Goal: Task Accomplishment & Management: Complete application form

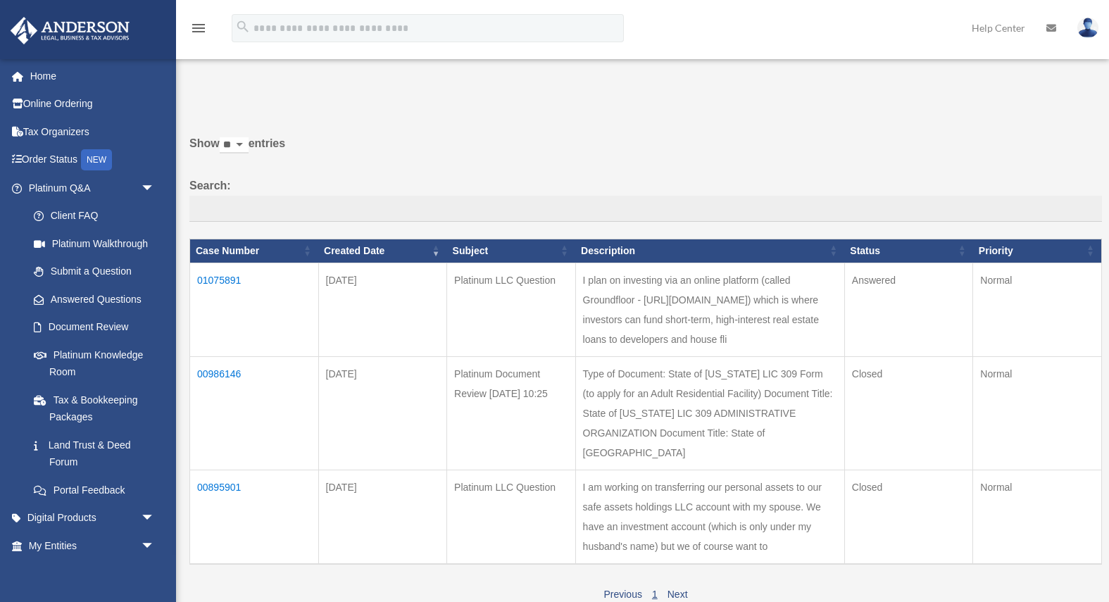
click at [231, 277] on td "01075891" at bounding box center [254, 310] width 129 height 94
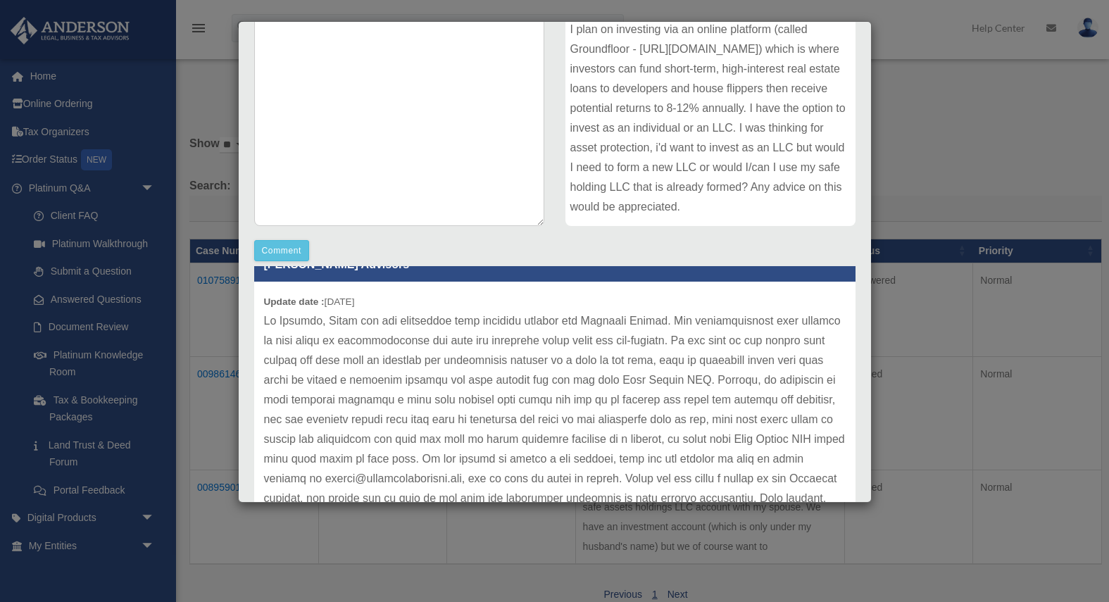
scroll to position [39, 0]
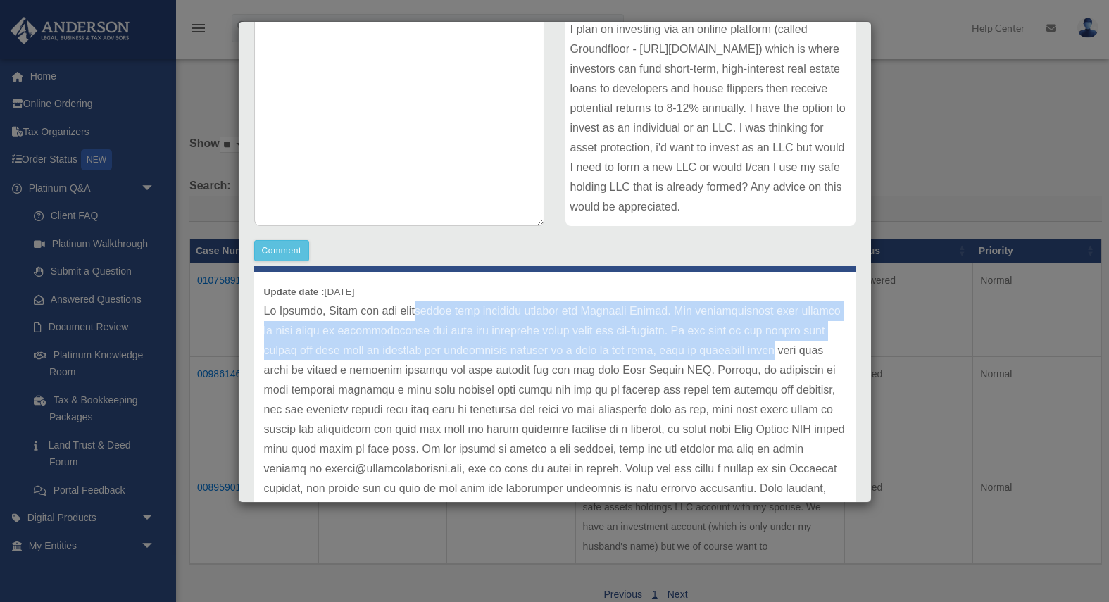
drag, startPoint x: 423, startPoint y: 314, endPoint x: 746, endPoint y: 341, distance: 323.6
click at [746, 341] on p at bounding box center [555, 409] width 582 height 217
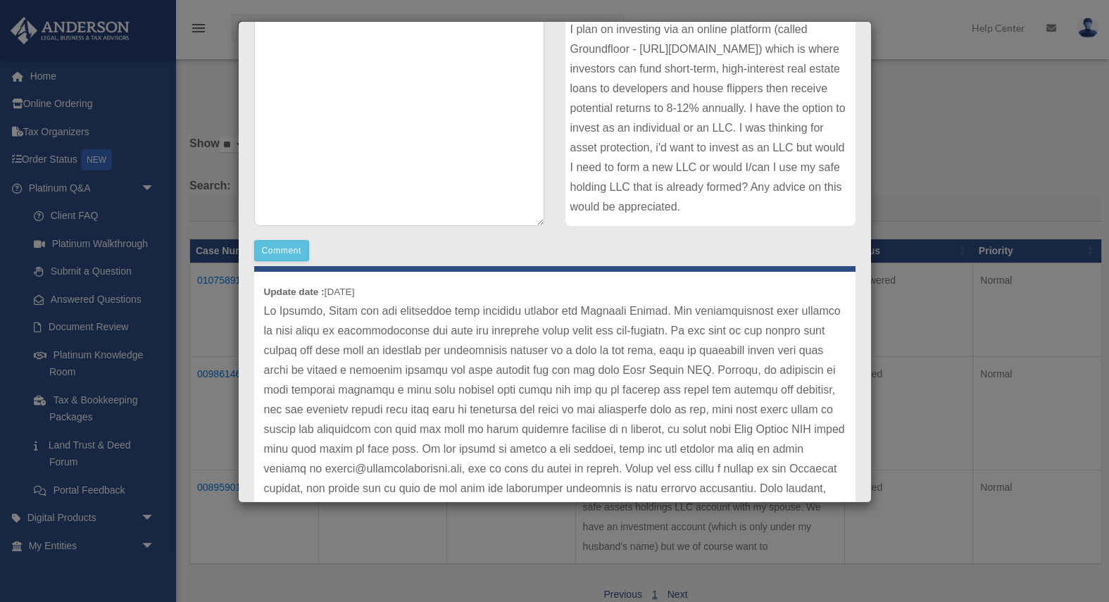
click at [781, 361] on p at bounding box center [555, 409] width 582 height 217
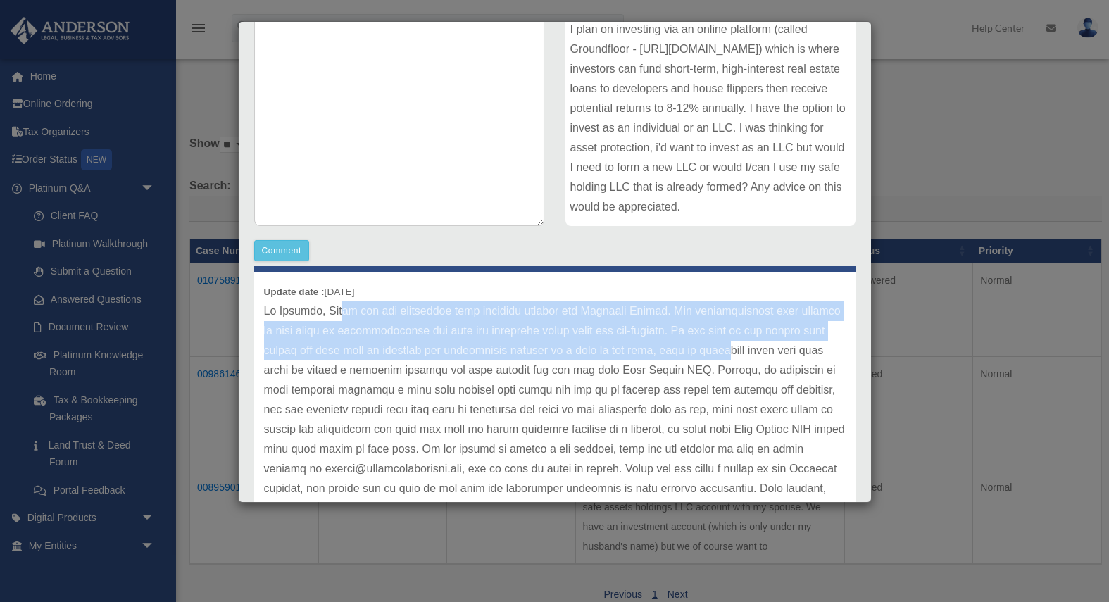
drag, startPoint x: 343, startPoint y: 321, endPoint x: 700, endPoint y: 352, distance: 358.3
click at [700, 352] on p at bounding box center [555, 409] width 582 height 217
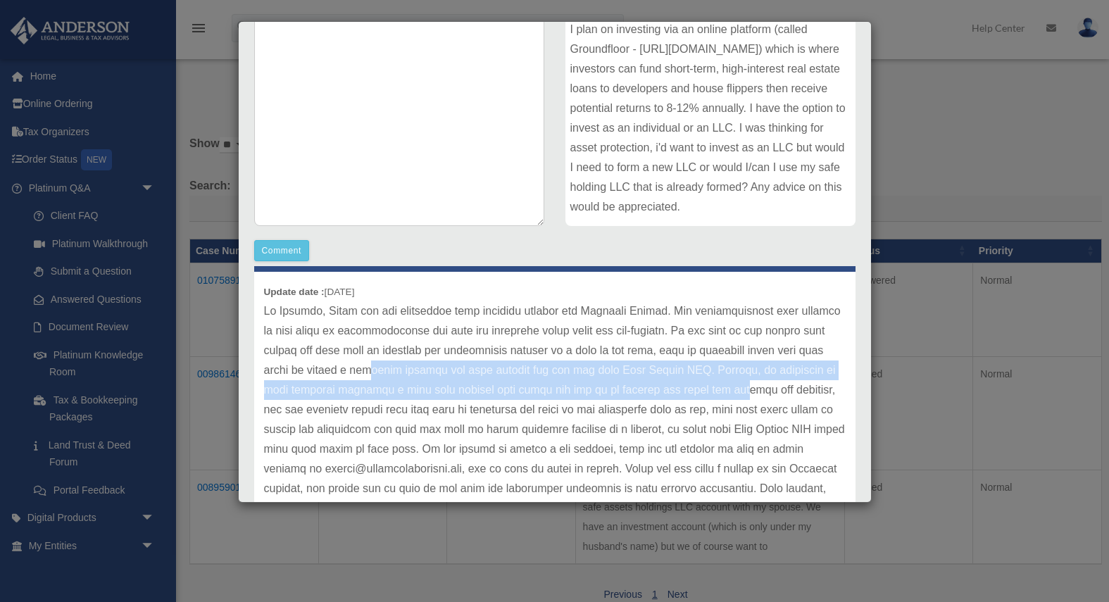
drag, startPoint x: 338, startPoint y: 373, endPoint x: 712, endPoint y: 389, distance: 374.9
click at [712, 389] on p at bounding box center [555, 409] width 582 height 217
drag, startPoint x: 803, startPoint y: 391, endPoint x: 417, endPoint y: 379, distance: 386.0
click at [417, 379] on p at bounding box center [555, 409] width 582 height 217
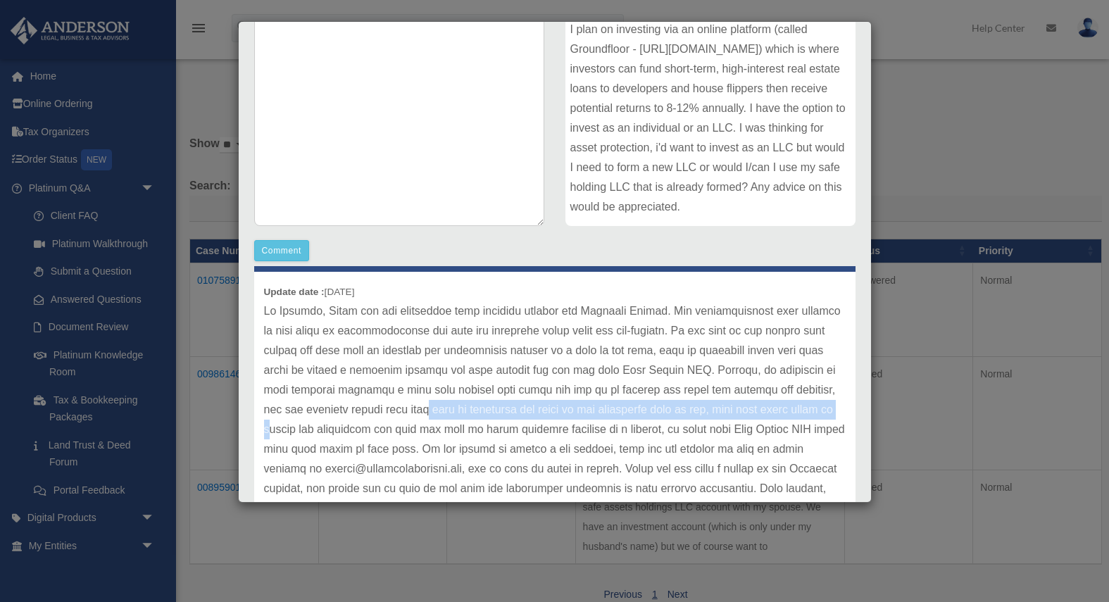
drag, startPoint x: 393, startPoint y: 413, endPoint x: 803, endPoint y: 414, distance: 409.8
click at [803, 414] on p at bounding box center [555, 409] width 582 height 217
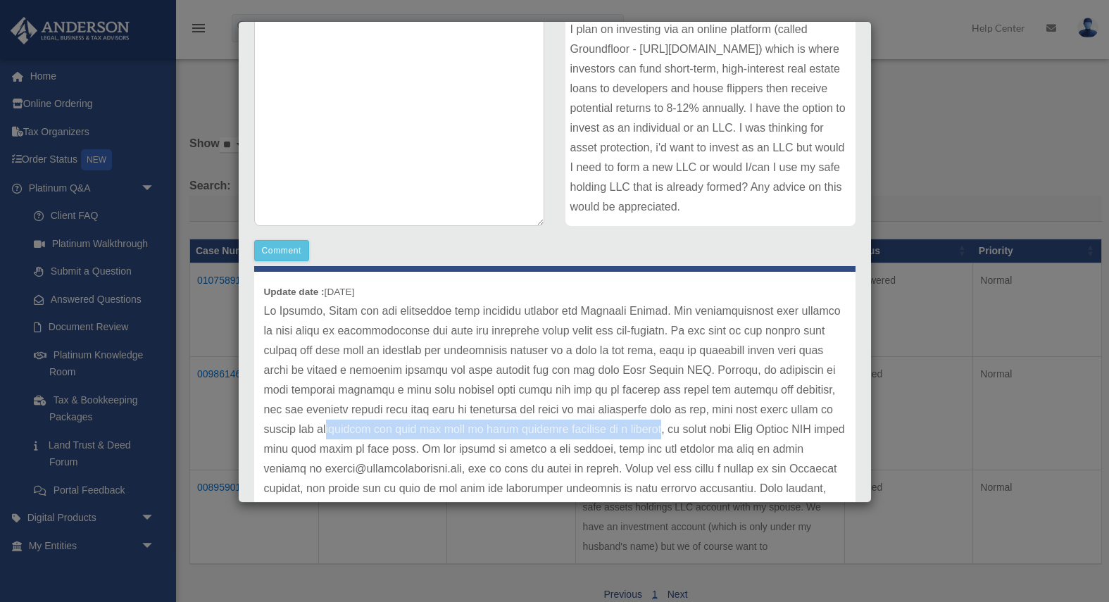
drag, startPoint x: 275, startPoint y: 432, endPoint x: 584, endPoint y: 439, distance: 309.2
click at [584, 439] on p at bounding box center [555, 409] width 582 height 217
drag, startPoint x: 607, startPoint y: 429, endPoint x: 696, endPoint y: 429, distance: 89.4
click at [696, 429] on p at bounding box center [555, 409] width 582 height 217
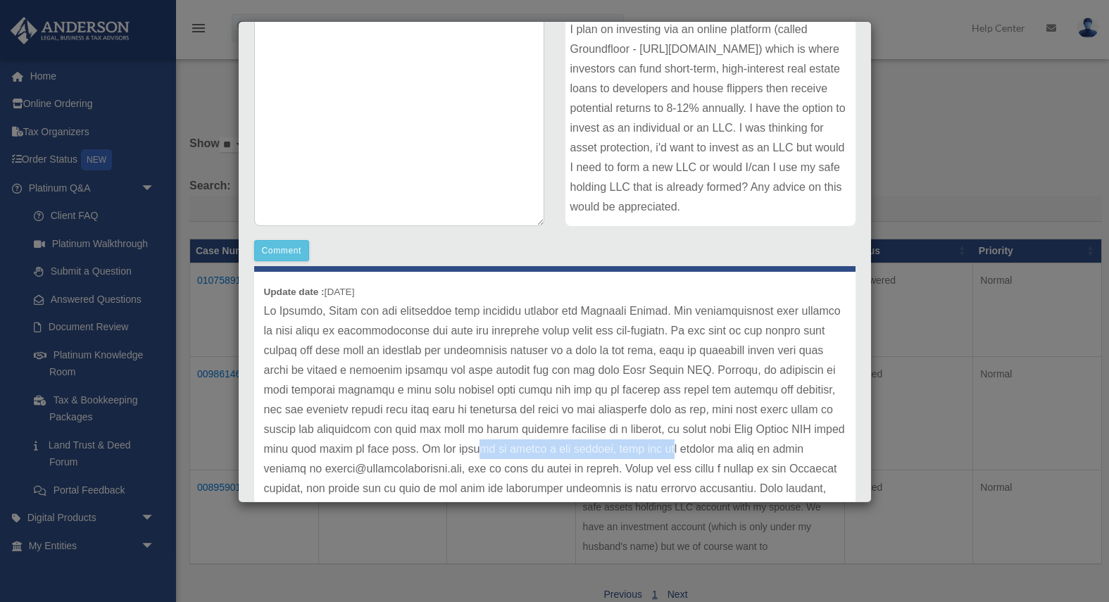
drag, startPoint x: 412, startPoint y: 448, endPoint x: 618, endPoint y: 448, distance: 206.3
click at [618, 448] on p at bounding box center [555, 409] width 582 height 217
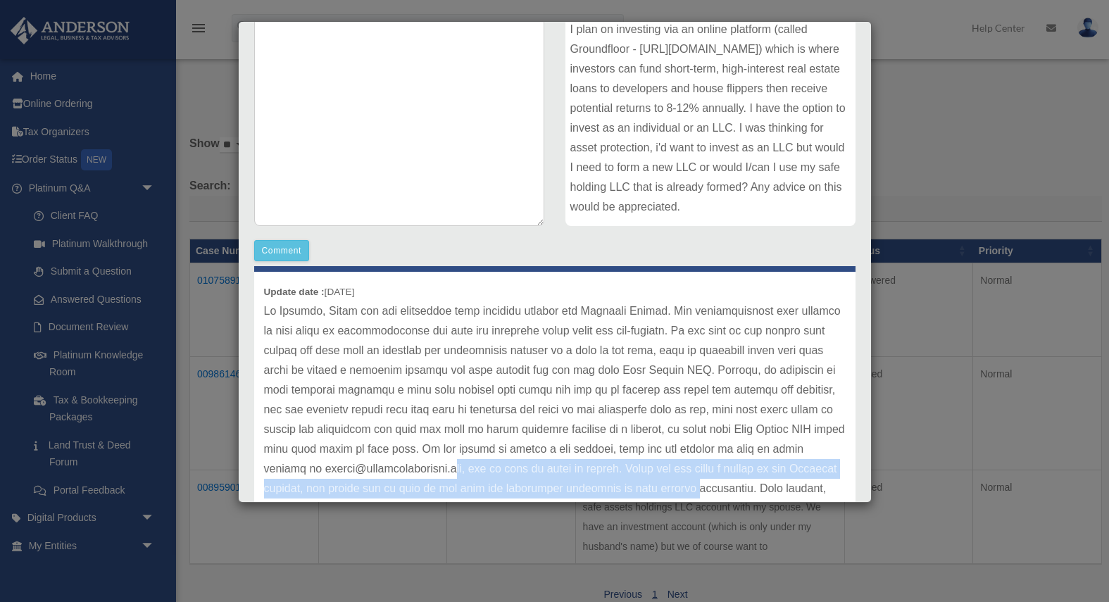
drag, startPoint x: 414, startPoint y: 469, endPoint x: 684, endPoint y: 482, distance: 270.6
click at [684, 482] on p at bounding box center [555, 409] width 582 height 217
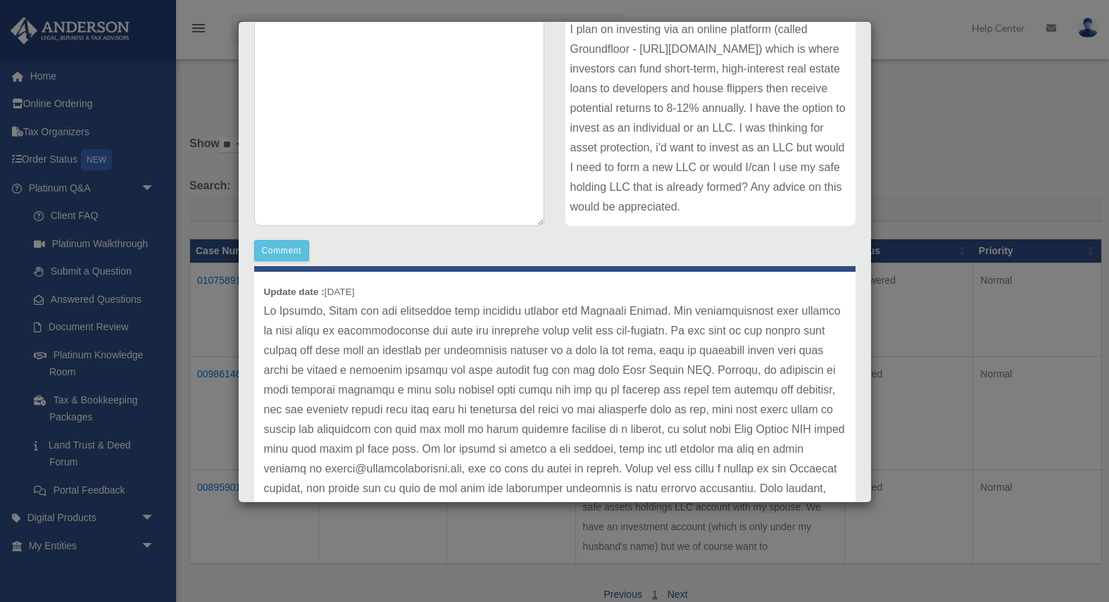
click at [710, 482] on p at bounding box center [555, 409] width 582 height 217
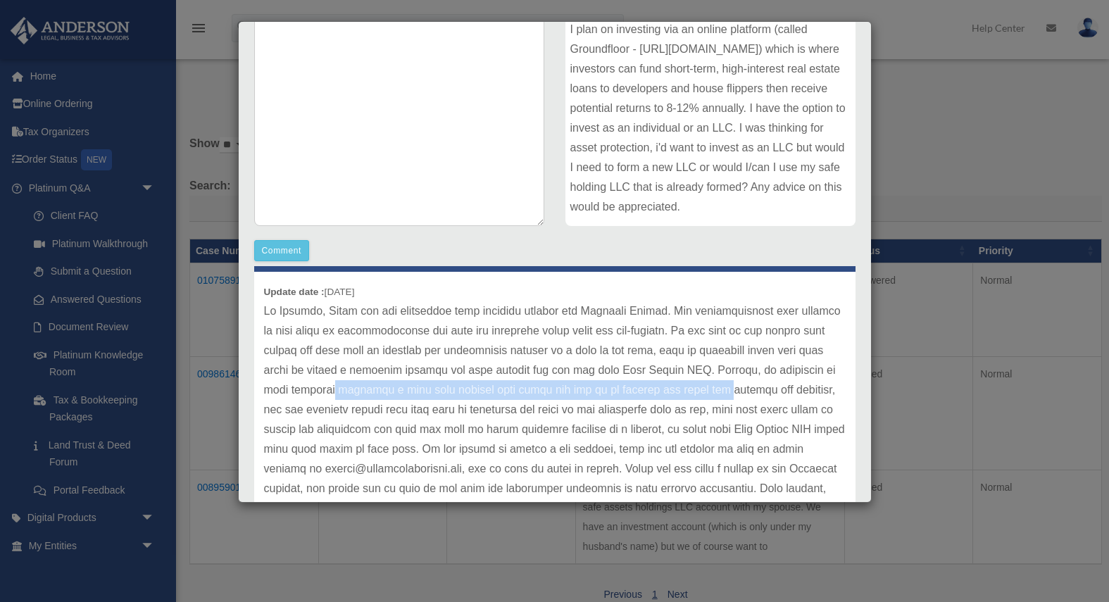
drag, startPoint x: 303, startPoint y: 391, endPoint x: 697, endPoint y: 393, distance: 394.3
click at [697, 393] on p at bounding box center [555, 409] width 582 height 217
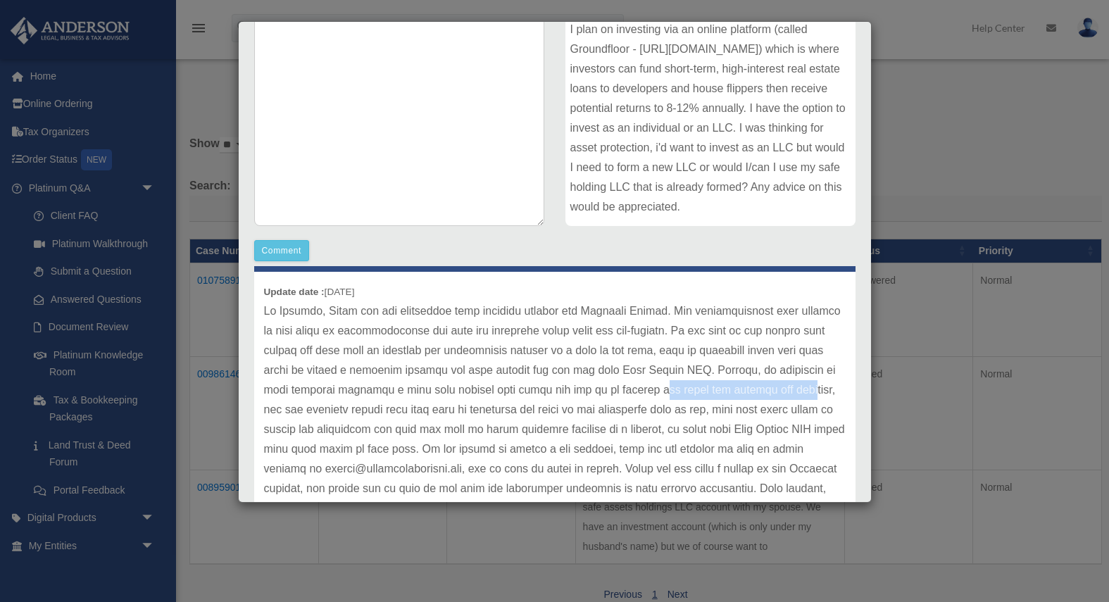
drag, startPoint x: 782, startPoint y: 392, endPoint x: 622, endPoint y: 390, distance: 159.8
click at [622, 390] on p at bounding box center [555, 409] width 582 height 217
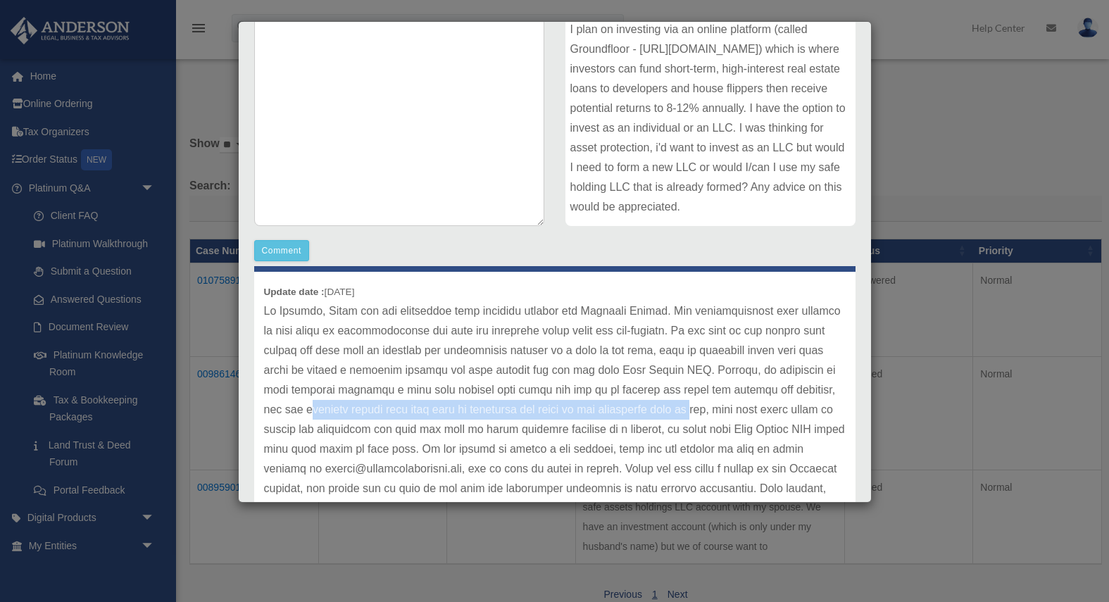
drag, startPoint x: 286, startPoint y: 412, endPoint x: 643, endPoint y: 417, distance: 357.0
click at [643, 417] on p at bounding box center [555, 409] width 582 height 217
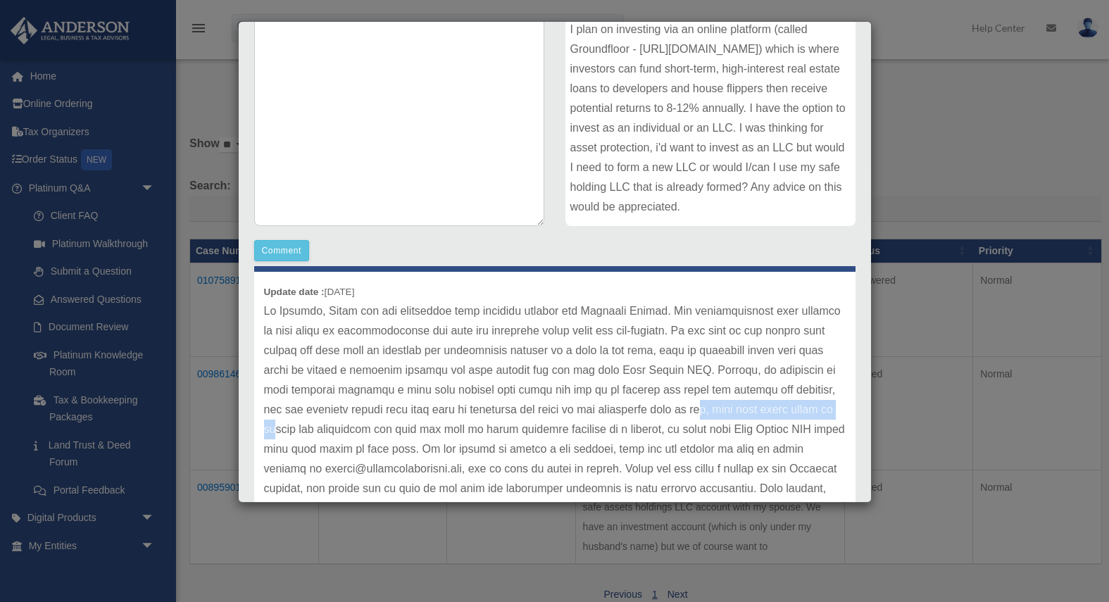
drag, startPoint x: 651, startPoint y: 410, endPoint x: 804, endPoint y: 412, distance: 152.8
click at [804, 412] on p at bounding box center [555, 409] width 582 height 217
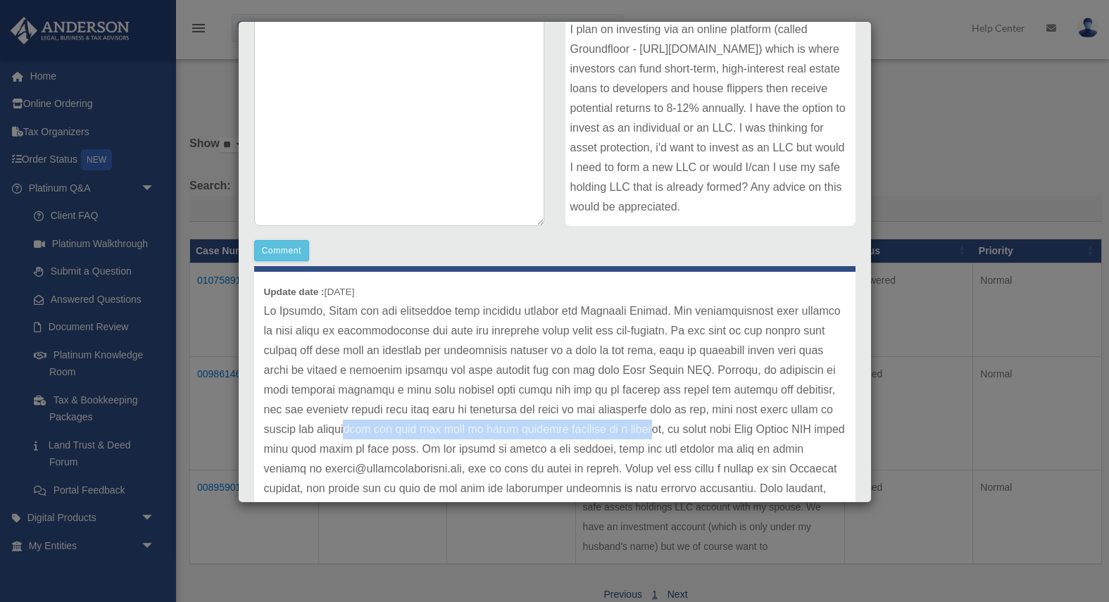
drag, startPoint x: 294, startPoint y: 431, endPoint x: 576, endPoint y: 432, distance: 281.6
click at [576, 432] on p at bounding box center [555, 409] width 582 height 217
drag, startPoint x: 600, startPoint y: 427, endPoint x: 716, endPoint y: 428, distance: 116.2
click at [716, 428] on p at bounding box center [555, 409] width 582 height 217
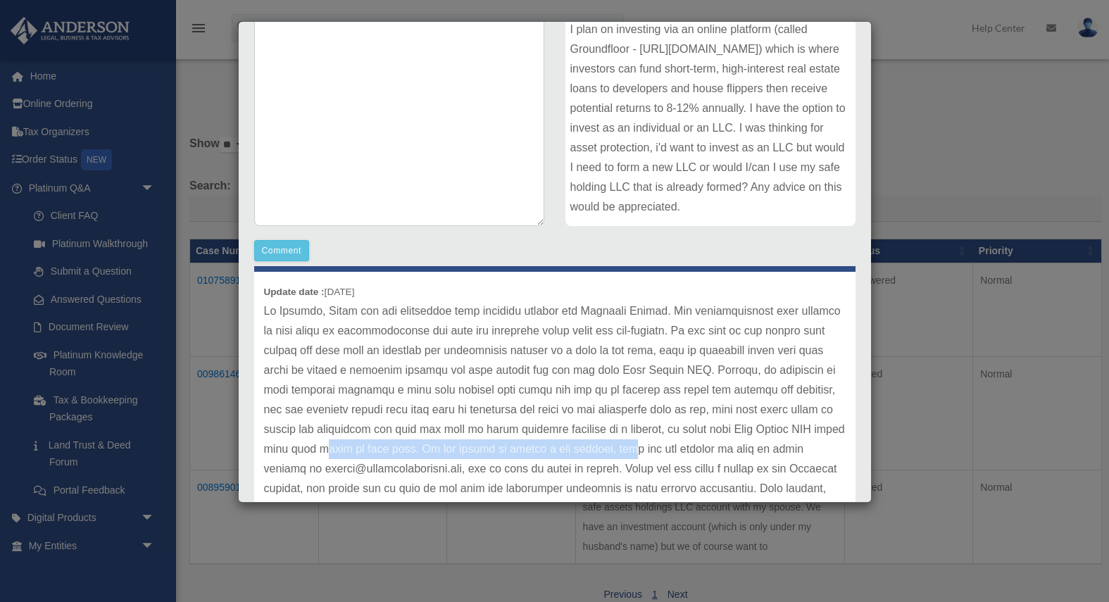
drag, startPoint x: 269, startPoint y: 449, endPoint x: 572, endPoint y: 453, distance: 303.5
click at [572, 453] on p at bounding box center [555, 409] width 582 height 217
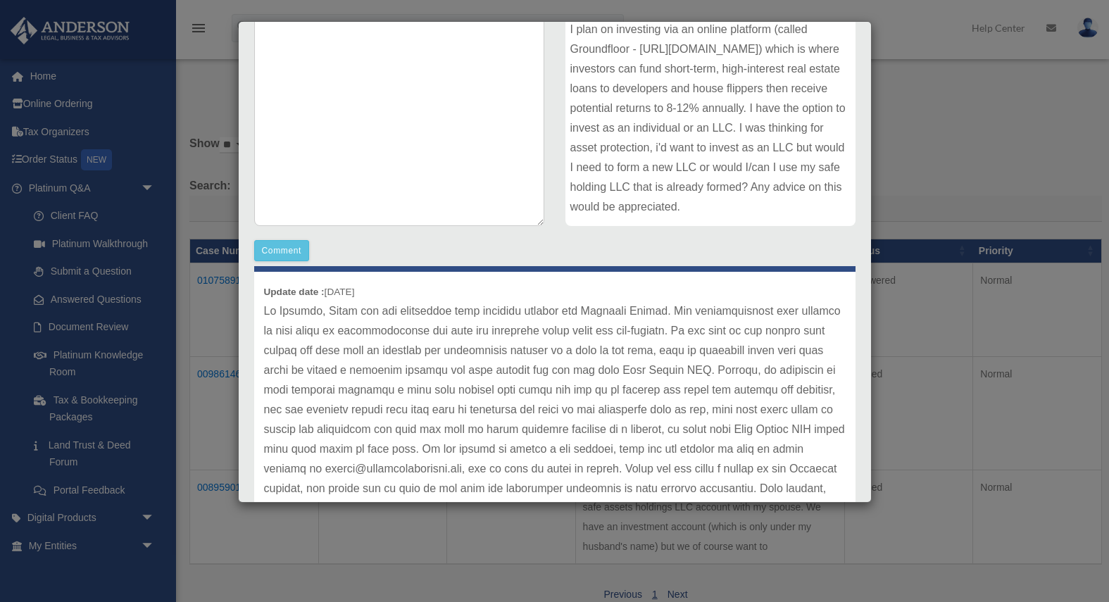
click at [615, 453] on p at bounding box center [555, 409] width 582 height 217
drag, startPoint x: 406, startPoint y: 450, endPoint x: 576, endPoint y: 450, distance: 169.7
click at [576, 450] on p at bounding box center [555, 409] width 582 height 217
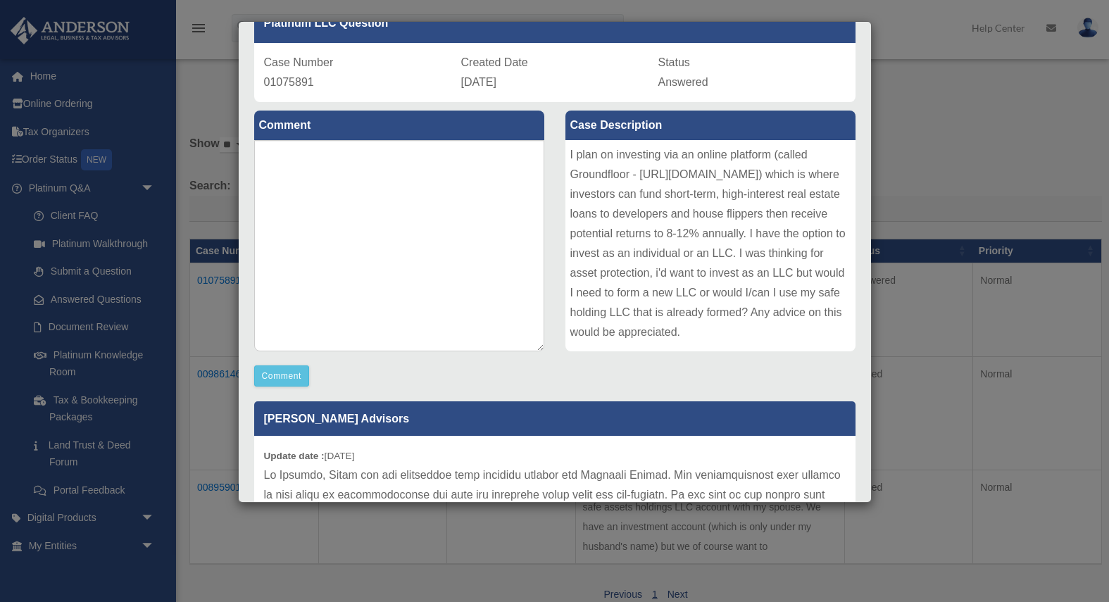
scroll to position [84, 0]
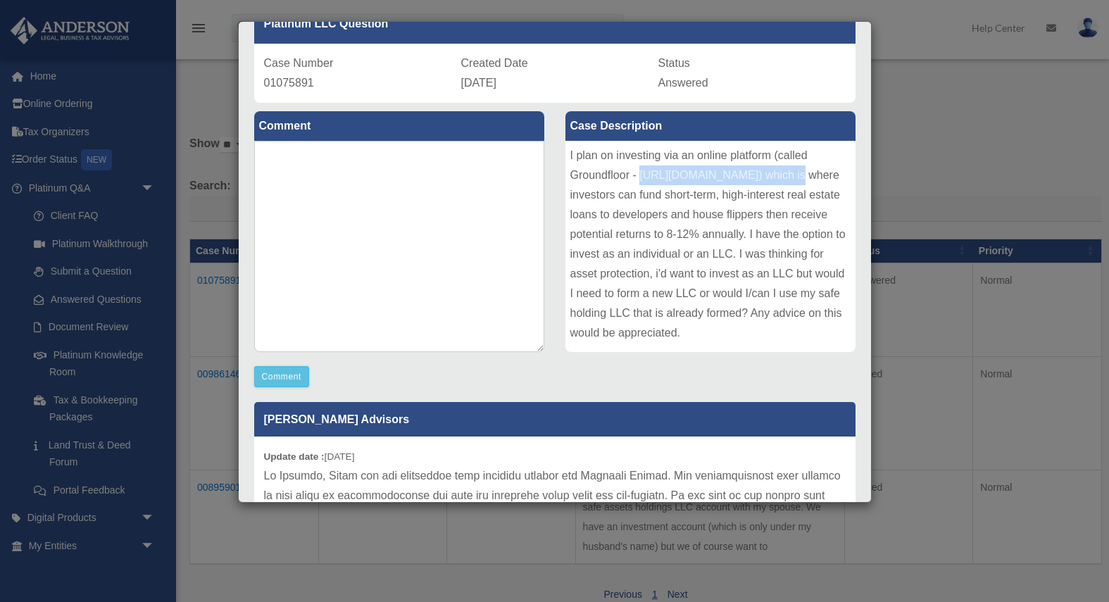
drag, startPoint x: 641, startPoint y: 170, endPoint x: 771, endPoint y: 174, distance: 130.3
click at [771, 174] on div "I plan on investing via an online platform (called Groundfloor - https://ground…" at bounding box center [710, 246] width 290 height 211
copy div "https://groundfloor.com/lro/"
click at [777, 185] on div "I plan on investing via an online platform (called Groundfloor - https://ground…" at bounding box center [710, 246] width 290 height 211
drag, startPoint x: 773, startPoint y: 177, endPoint x: 639, endPoint y: 180, distance: 134.5
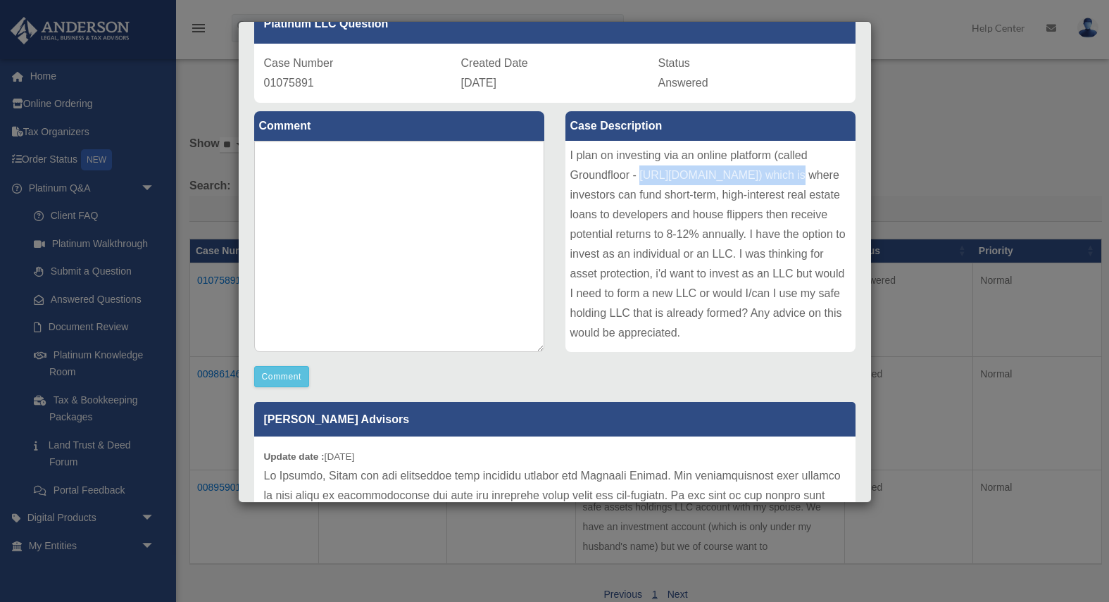
click at [639, 180] on div "I plan on investing via an online platform (called Groundfloor - https://ground…" at bounding box center [710, 246] width 290 height 211
copy div "https://groundfloor.com/lro/"
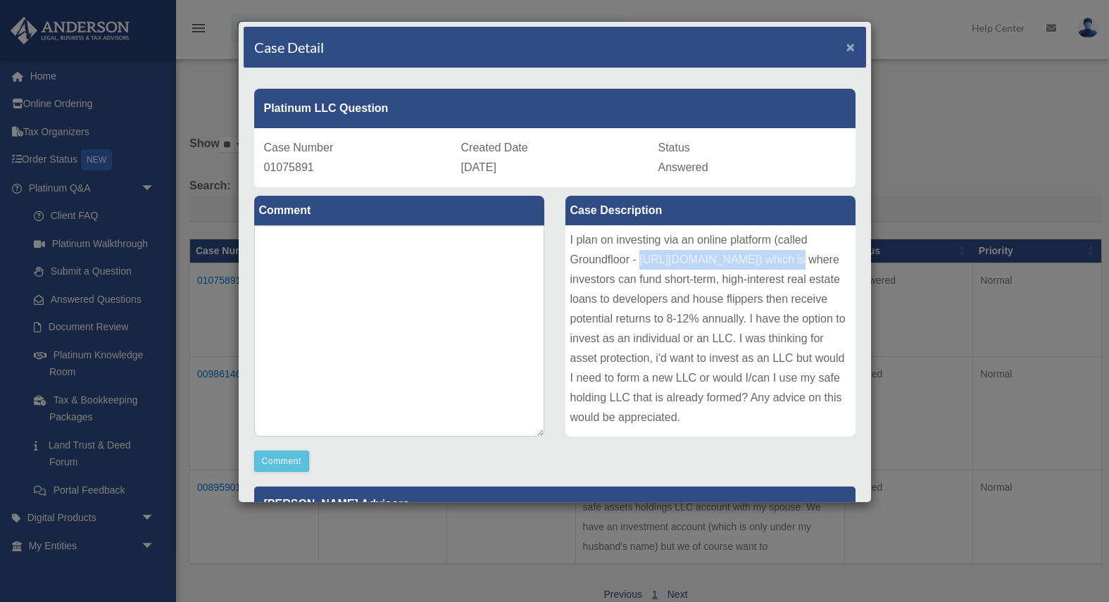
click at [850, 48] on span "×" at bounding box center [850, 47] width 9 height 16
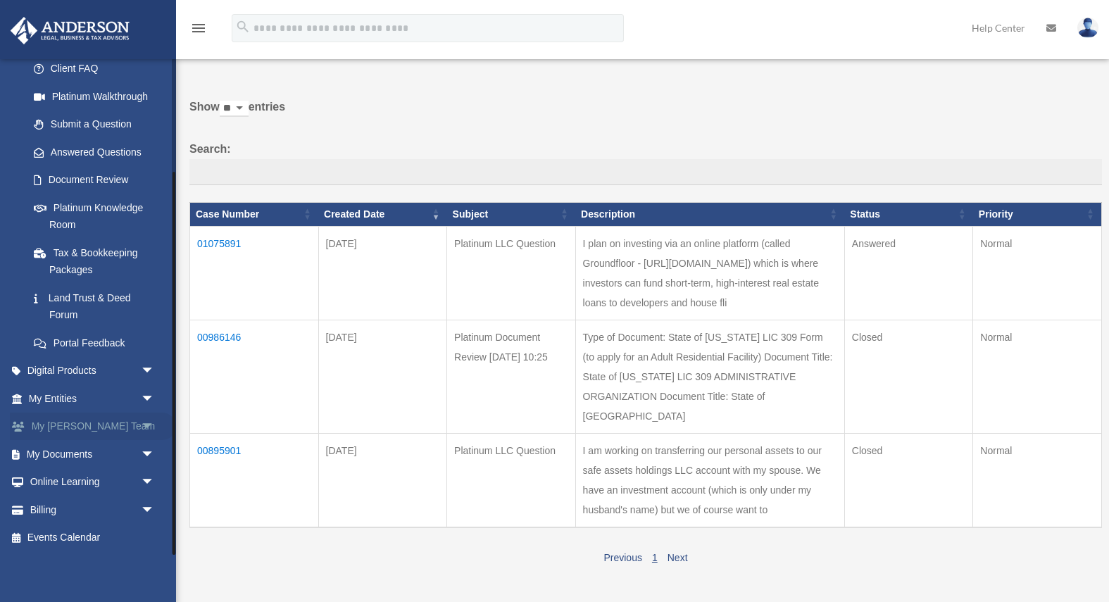
scroll to position [42, 0]
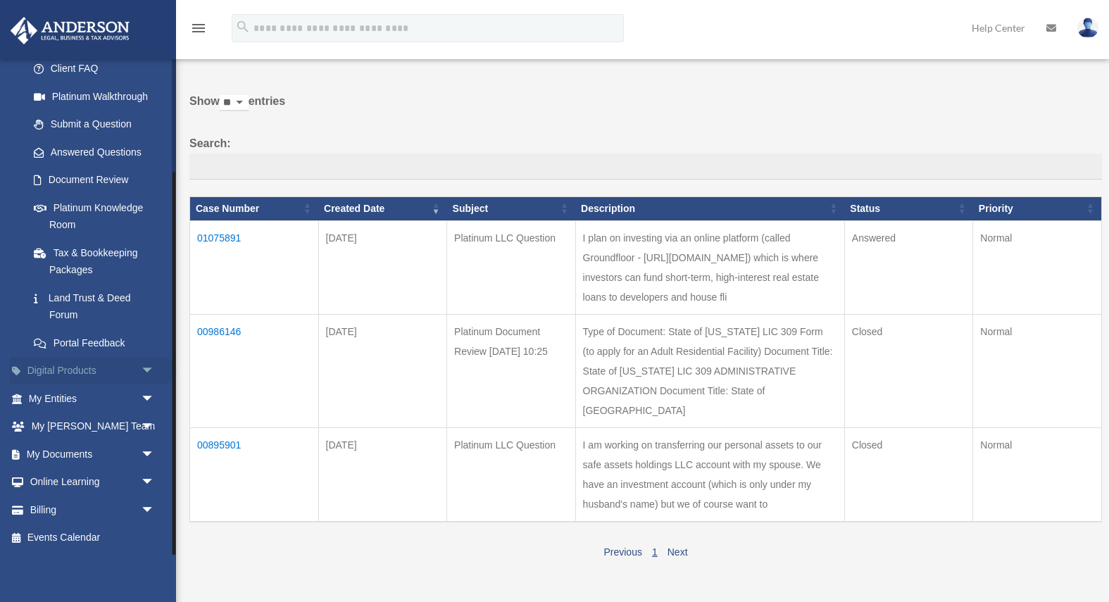
click at [95, 377] on link "Digital Products arrow_drop_down" at bounding box center [93, 371] width 166 height 28
click at [99, 401] on link "My Entities arrow_drop_down" at bounding box center [93, 398] width 166 height 28
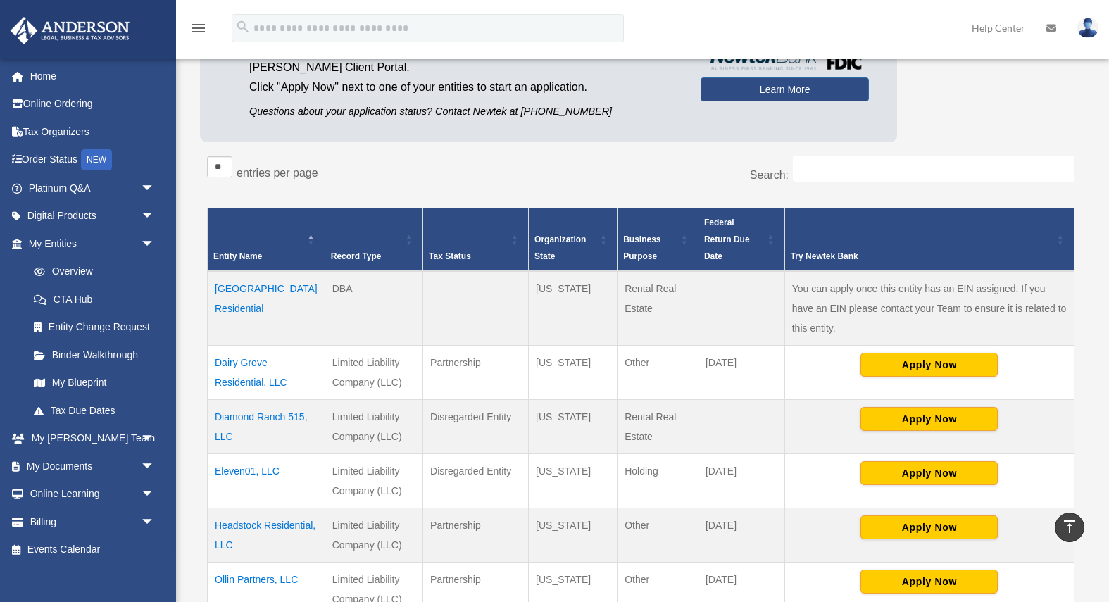
scroll to position [139, 0]
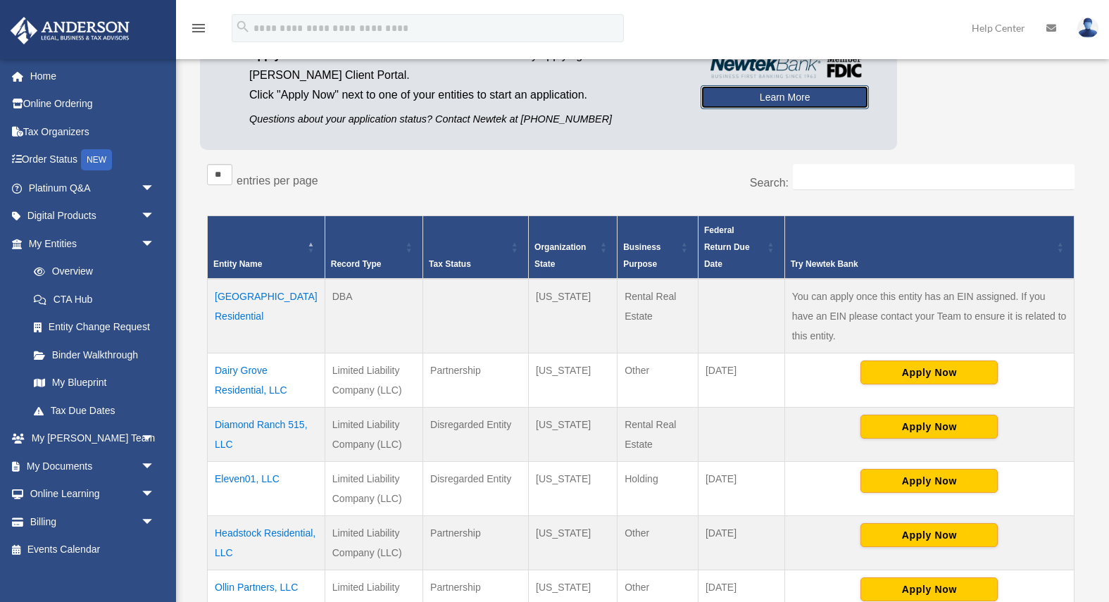
click at [790, 94] on link "Learn More" at bounding box center [785, 97] width 168 height 24
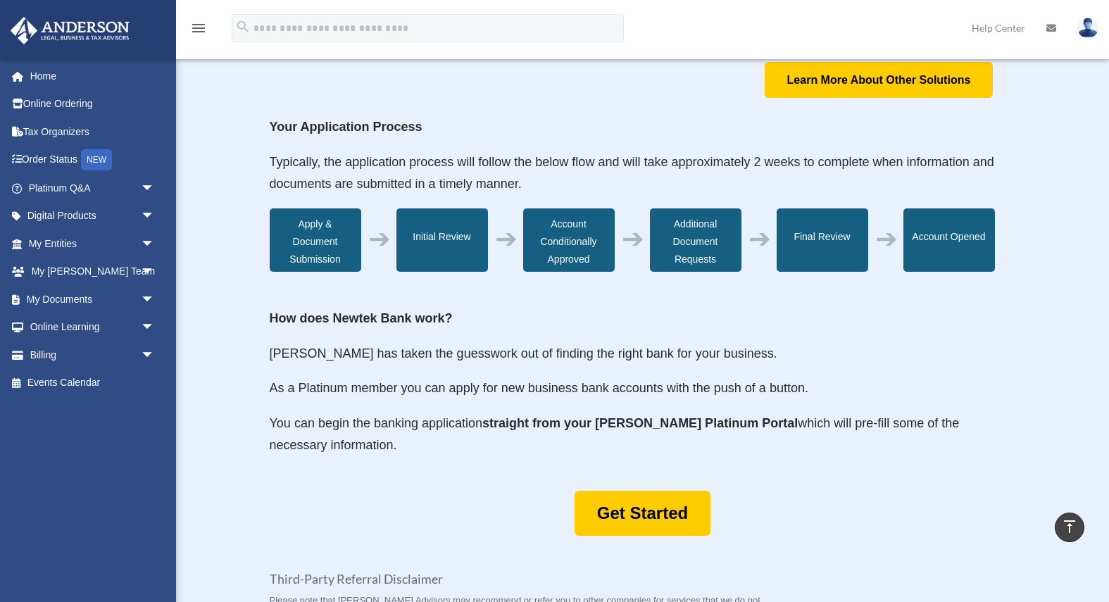
scroll to position [386, 0]
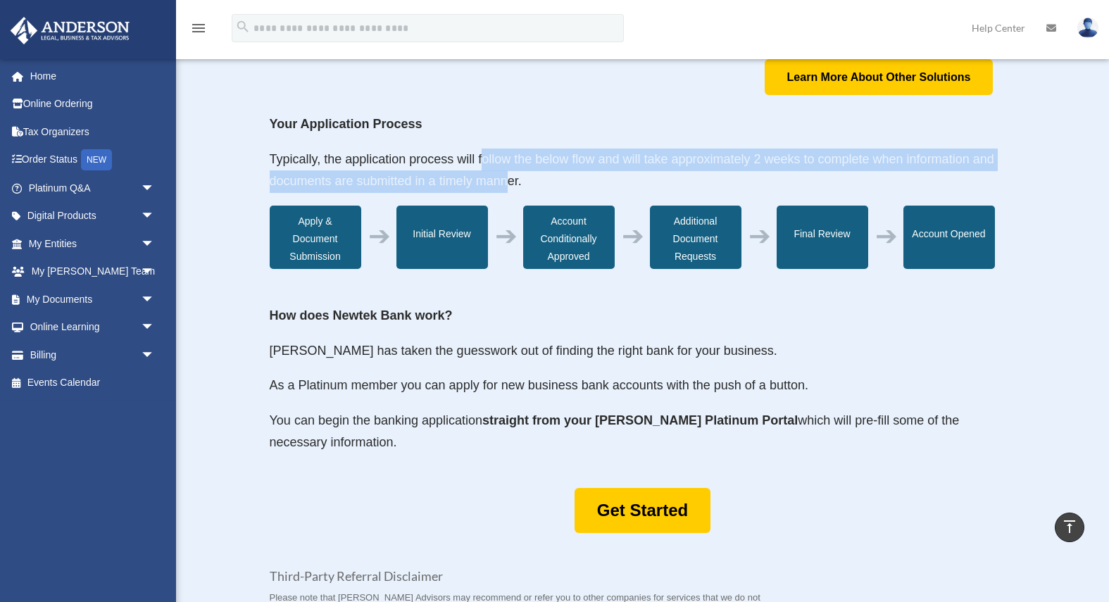
drag, startPoint x: 483, startPoint y: 161, endPoint x: 506, endPoint y: 182, distance: 31.9
click at [506, 182] on span "Typically, the application process will follow the below flow and will take app…" at bounding box center [632, 170] width 724 height 37
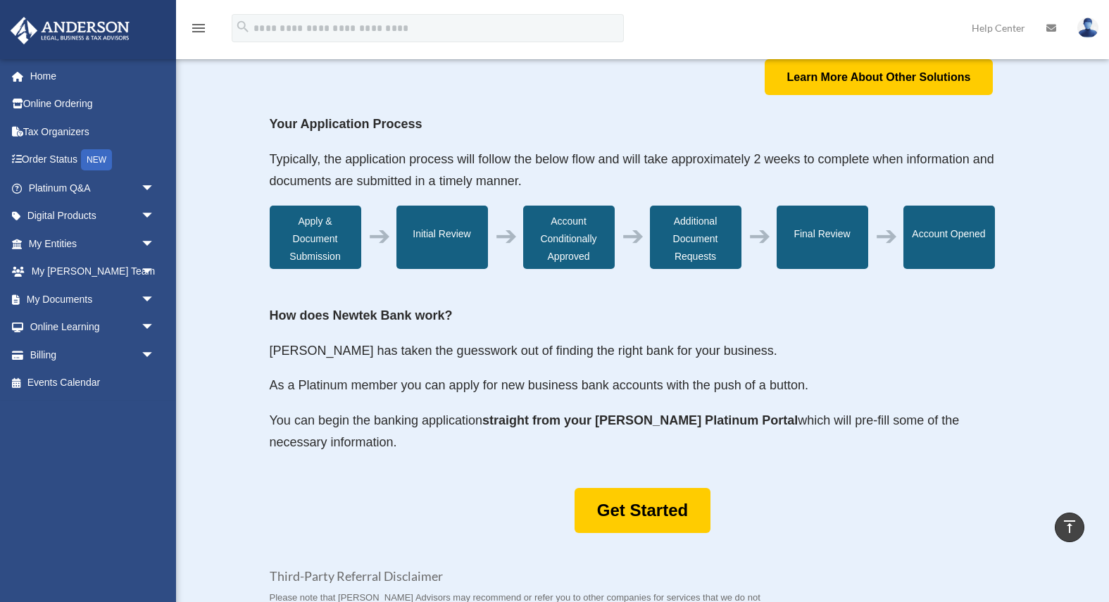
click at [517, 182] on span "Typically, the application process will follow the below flow and will take app…" at bounding box center [632, 170] width 724 height 37
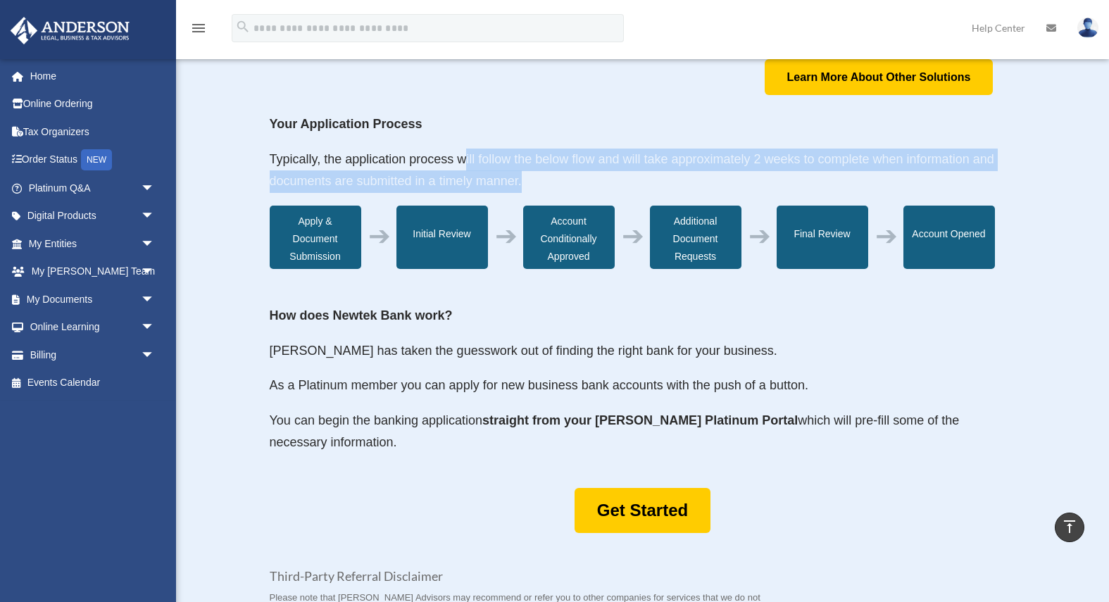
drag, startPoint x: 525, startPoint y: 181, endPoint x: 465, endPoint y: 163, distance: 63.1
click at [465, 163] on p "Typically, the application process will follow the below flow and will take app…" at bounding box center [643, 177] width 746 height 57
click at [465, 163] on span "Typically, the application process will follow the below flow and will take app…" at bounding box center [632, 170] width 724 height 37
drag, startPoint x: 465, startPoint y: 163, endPoint x: 525, endPoint y: 183, distance: 63.2
click at [525, 183] on p "Typically, the application process will follow the below flow and will take app…" at bounding box center [643, 177] width 746 height 57
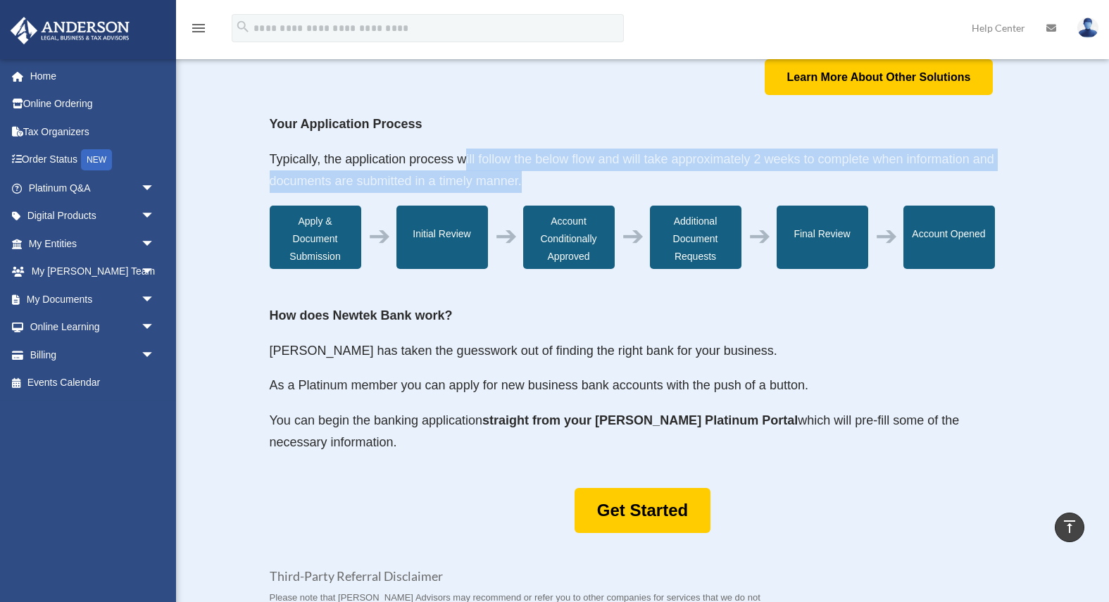
click at [525, 183] on p "Typically, the application process will follow the below flow and will take app…" at bounding box center [643, 177] width 746 height 57
drag, startPoint x: 527, startPoint y: 183, endPoint x: 456, endPoint y: 165, distance: 72.6
click at [456, 165] on p "Typically, the application process will follow the below flow and will take app…" at bounding box center [643, 177] width 746 height 57
click at [456, 165] on span "Typically, the application process will follow the below flow and will take app…" at bounding box center [632, 170] width 724 height 37
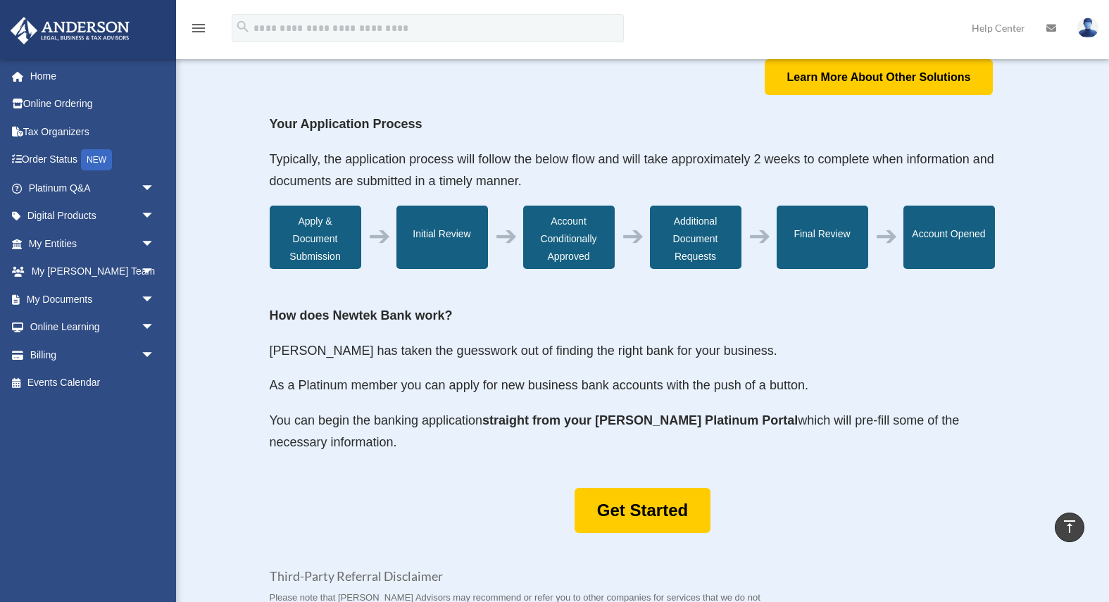
drag, startPoint x: 408, startPoint y: 320, endPoint x: 444, endPoint y: 422, distance: 108.5
click at [444, 422] on div "How does Newtek Bank work? Anderson has taken the guesswork out of finding the …" at bounding box center [643, 379] width 746 height 149
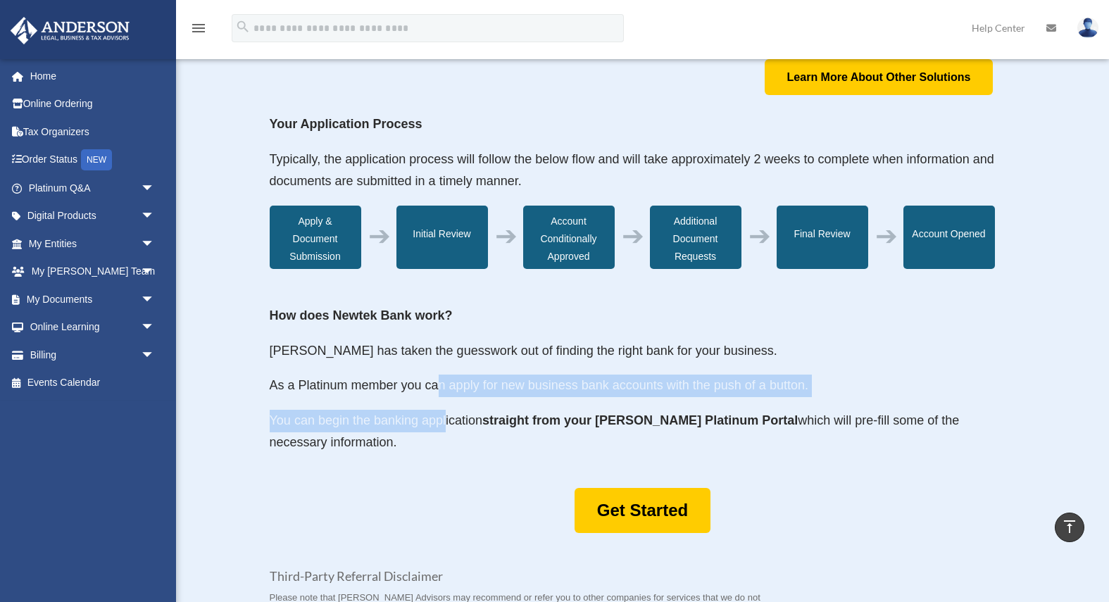
drag, startPoint x: 445, startPoint y: 429, endPoint x: 441, endPoint y: 378, distance: 51.5
click at [441, 378] on div "How does Newtek Bank work? Anderson has taken the guesswork out of finding the …" at bounding box center [643, 379] width 746 height 149
click at [441, 378] on p "As a Platinum member you can apply for new business bank accounts with the push…" at bounding box center [643, 392] width 746 height 35
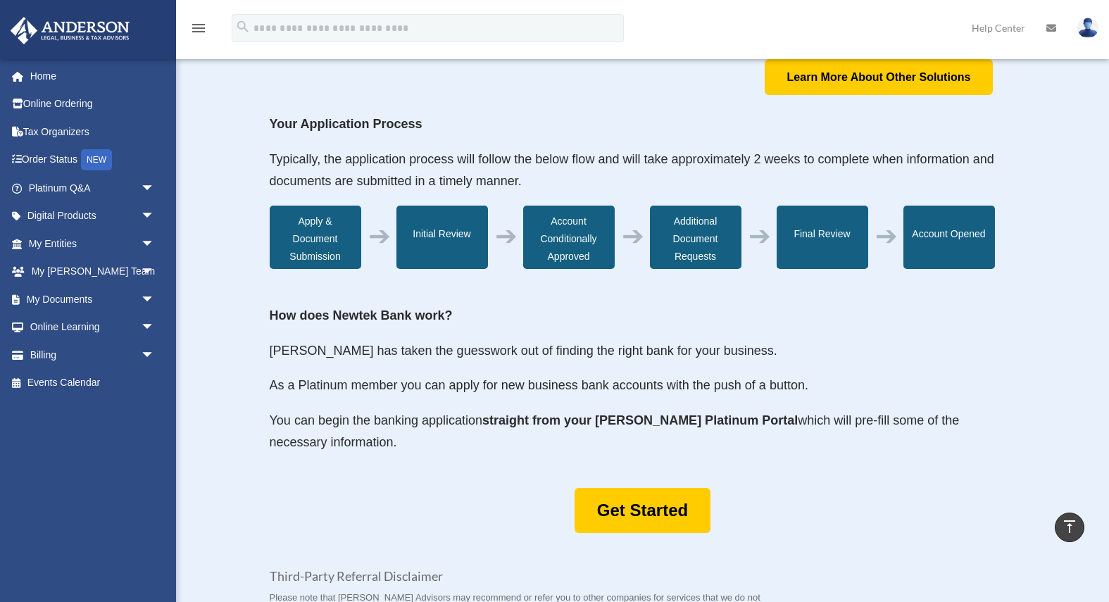
drag, startPoint x: 460, startPoint y: 378, endPoint x: 466, endPoint y: 442, distance: 64.4
click at [466, 442] on div "How does Newtek Bank work? Anderson has taken the guesswork out of finding the …" at bounding box center [643, 379] width 746 height 149
click at [466, 442] on p "You can begin the banking application straight from your Anderson Platinum Port…" at bounding box center [643, 432] width 746 height 44
click at [605, 503] on link "Get Started" at bounding box center [642, 511] width 136 height 46
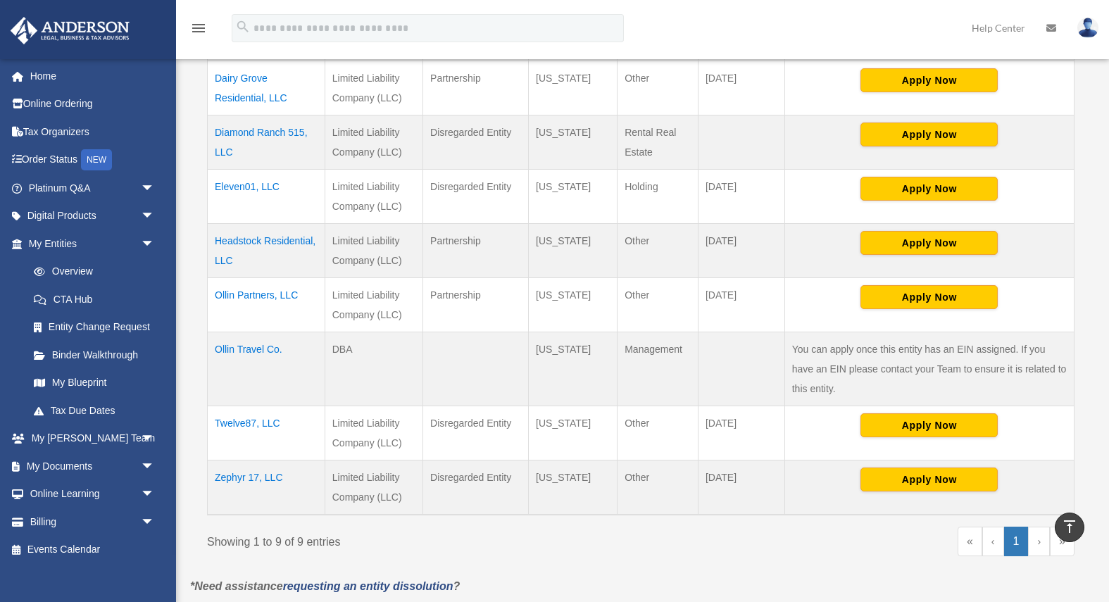
scroll to position [432, 0]
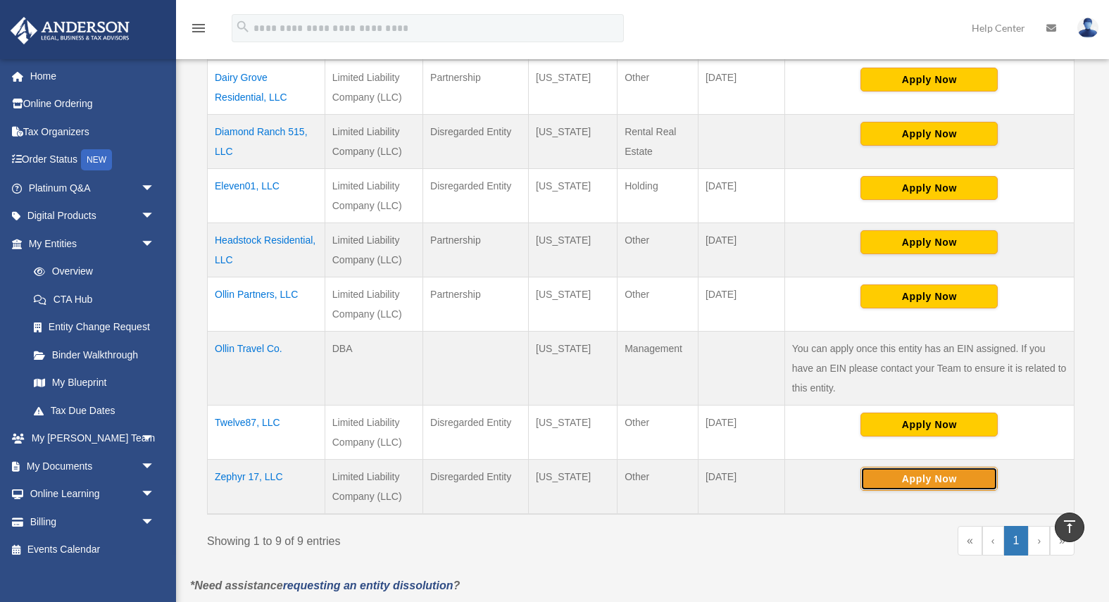
click at [950, 467] on button "Apply Now" at bounding box center [928, 479] width 137 height 24
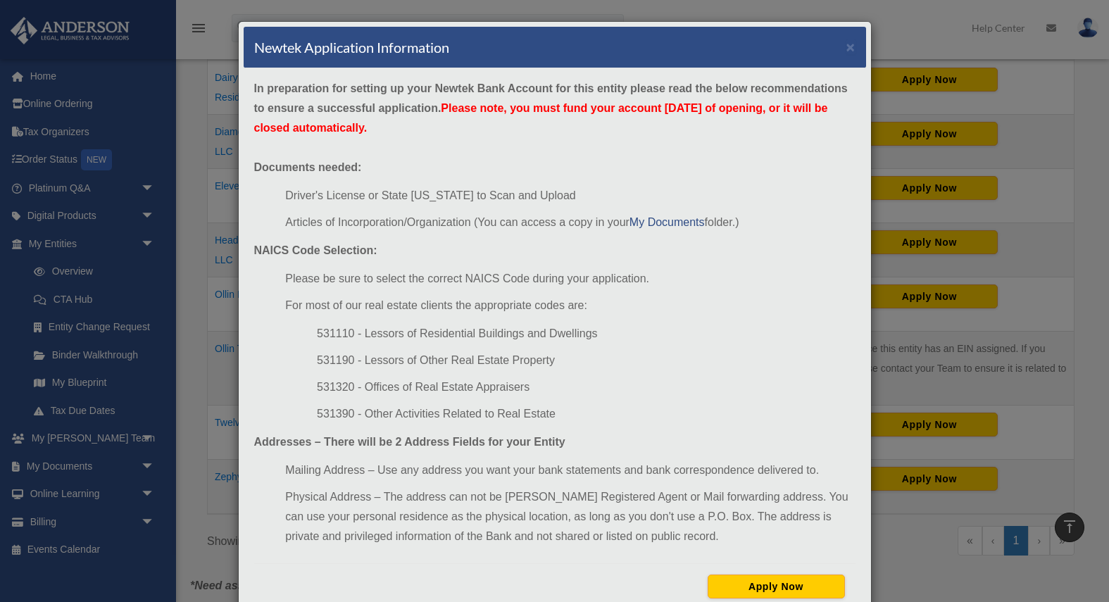
drag, startPoint x: 423, startPoint y: 86, endPoint x: 528, endPoint y: 128, distance: 113.1
click at [528, 128] on div "In preparation for setting up your Newtek Bank Account for this entity please r…" at bounding box center [555, 343] width 622 height 551
drag, startPoint x: 451, startPoint y: 191, endPoint x: 581, endPoint y: 220, distance: 133.4
click at [581, 220] on ul "Driver's License or State [US_STATE] to Scan and Upload Articles of Incorporati…" at bounding box center [554, 209] width 601 height 46
click at [581, 220] on li "Articles of Incorporation/Organization (You can access a copy in your My Docume…" at bounding box center [570, 223] width 570 height 20
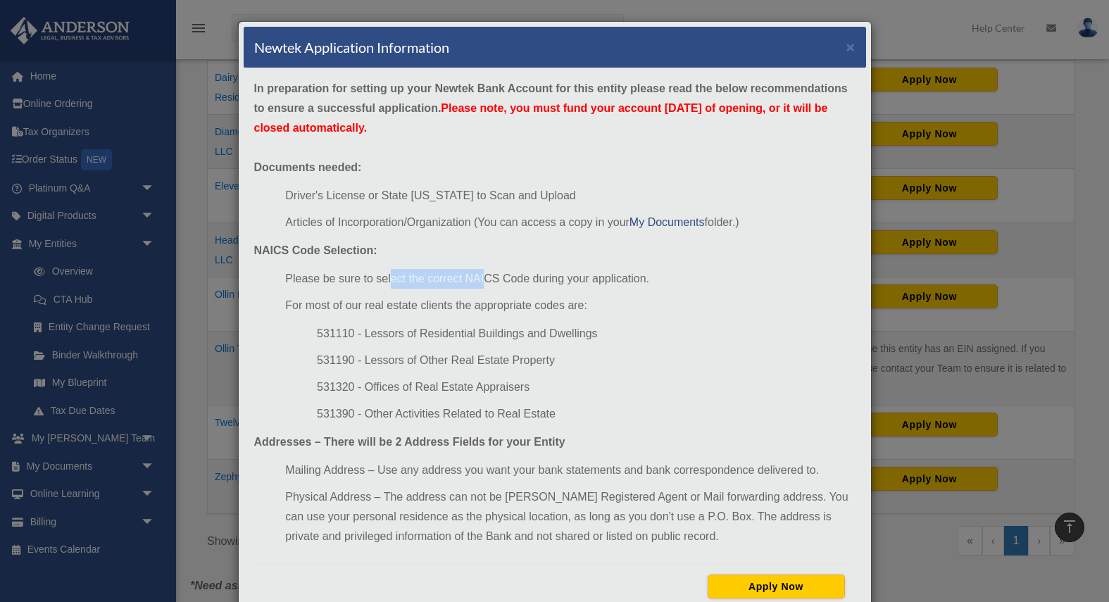
drag, startPoint x: 390, startPoint y: 283, endPoint x: 487, endPoint y: 277, distance: 97.4
click at [487, 277] on li "Please be sure to select the correct NAICS Code during your application." at bounding box center [570, 279] width 570 height 20
drag, startPoint x: 342, startPoint y: 303, endPoint x: 480, endPoint y: 305, distance: 138.0
click at [480, 305] on li "For most of our real estate clients the appropriate codes are:" at bounding box center [570, 306] width 570 height 20
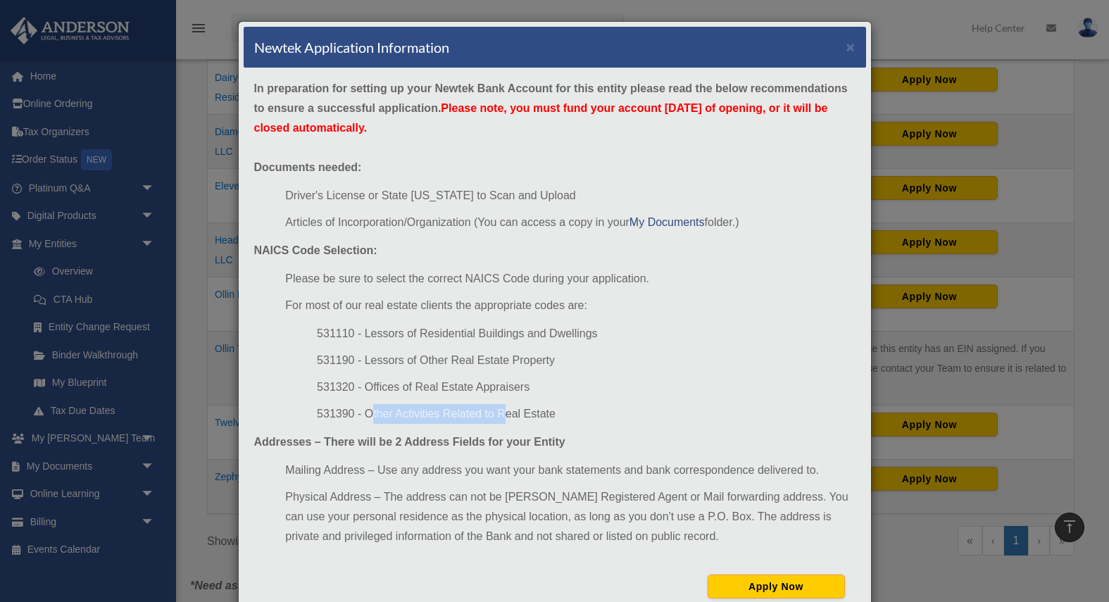
drag, startPoint x: 504, startPoint y: 417, endPoint x: 371, endPoint y: 408, distance: 133.4
click at [372, 408] on li "531390 - Other Activities Related to Real Estate" at bounding box center [586, 414] width 538 height 20
click at [371, 408] on li "531390 - Other Activities Related to Real Estate" at bounding box center [586, 414] width 538 height 20
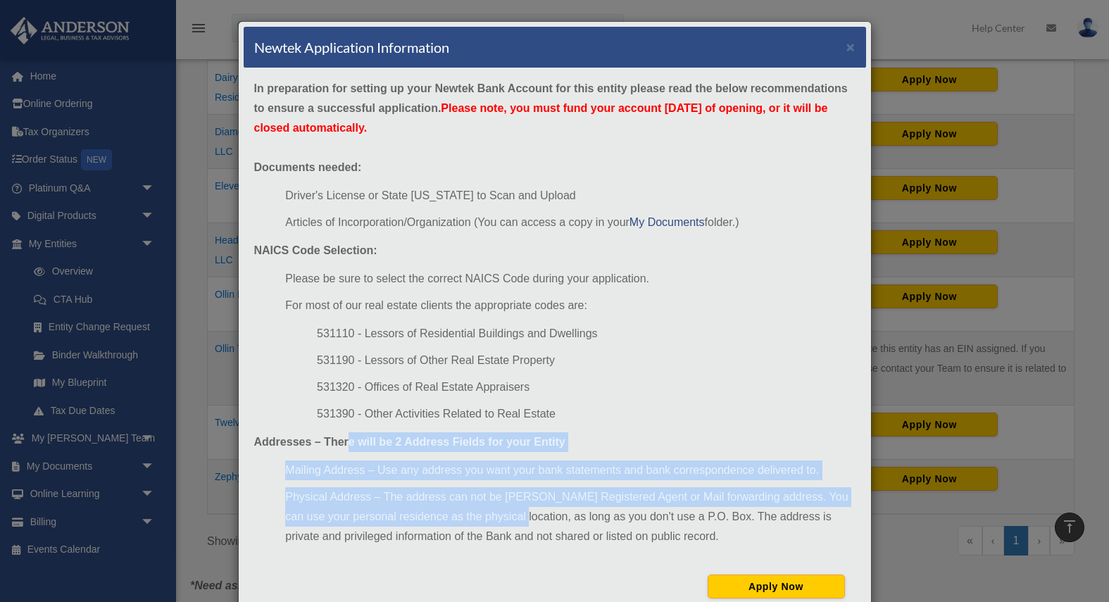
drag, startPoint x: 348, startPoint y: 437, endPoint x: 499, endPoint y: 507, distance: 166.3
click at [501, 507] on div "In preparation for setting up your Newtek Bank Account for this entity please r…" at bounding box center [555, 343] width 622 height 551
click at [499, 507] on li "Physical Address – The address can not be [PERSON_NAME] Registered Agent or Mai…" at bounding box center [570, 516] width 570 height 59
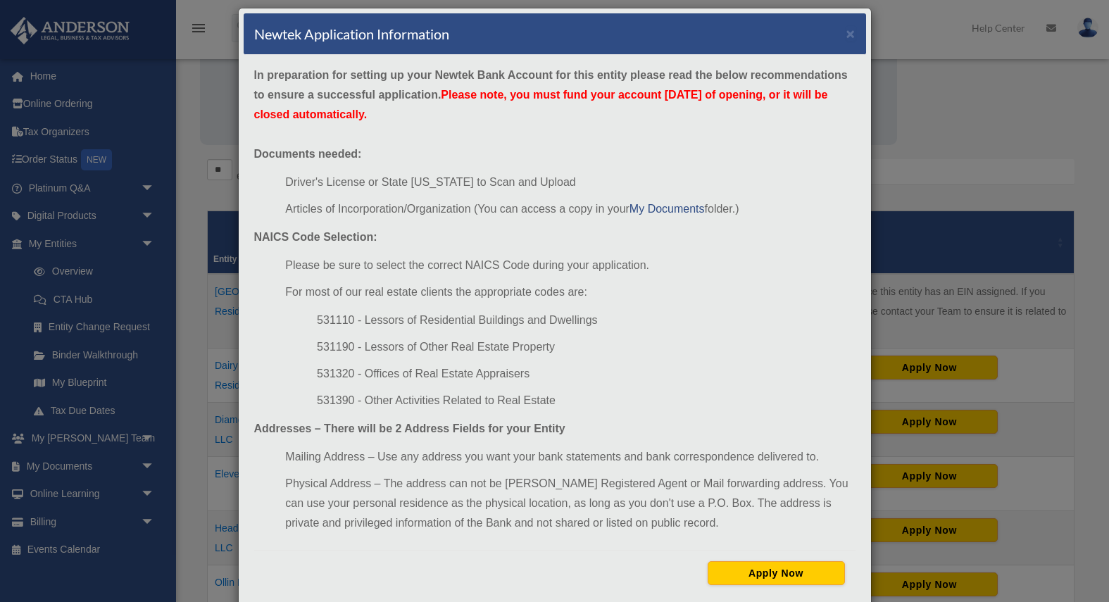
scroll to position [0, 0]
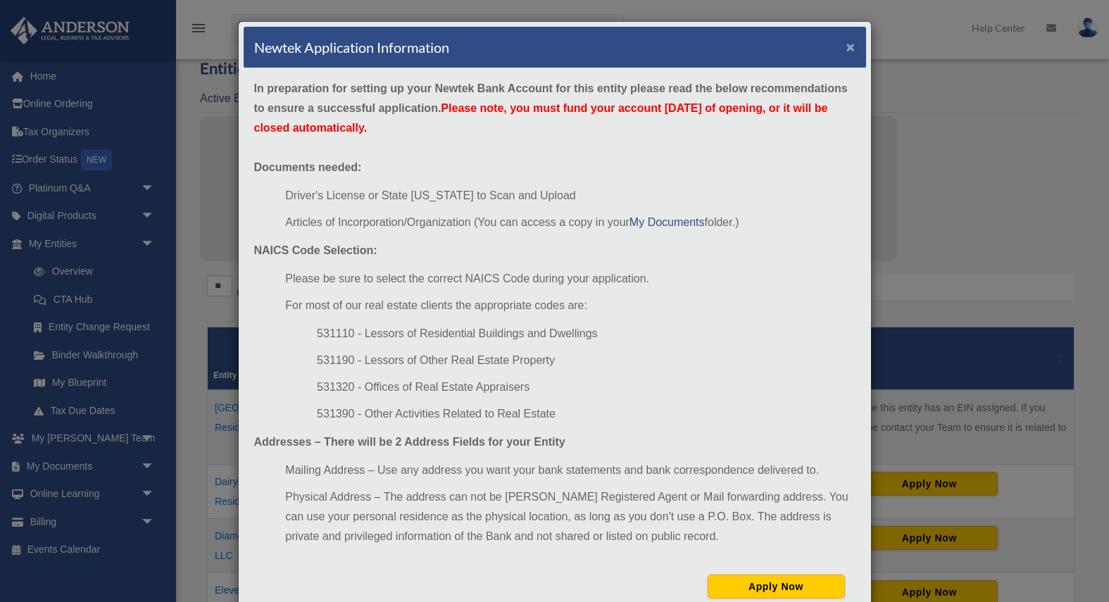
click at [848, 52] on button "×" at bounding box center [850, 46] width 9 height 15
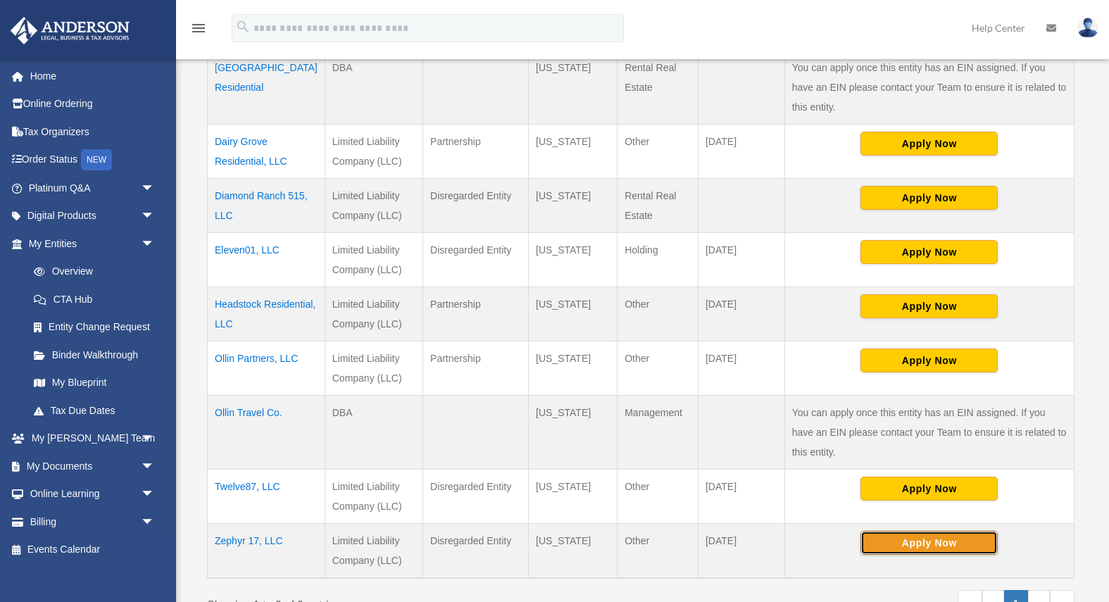
scroll to position [439, 0]
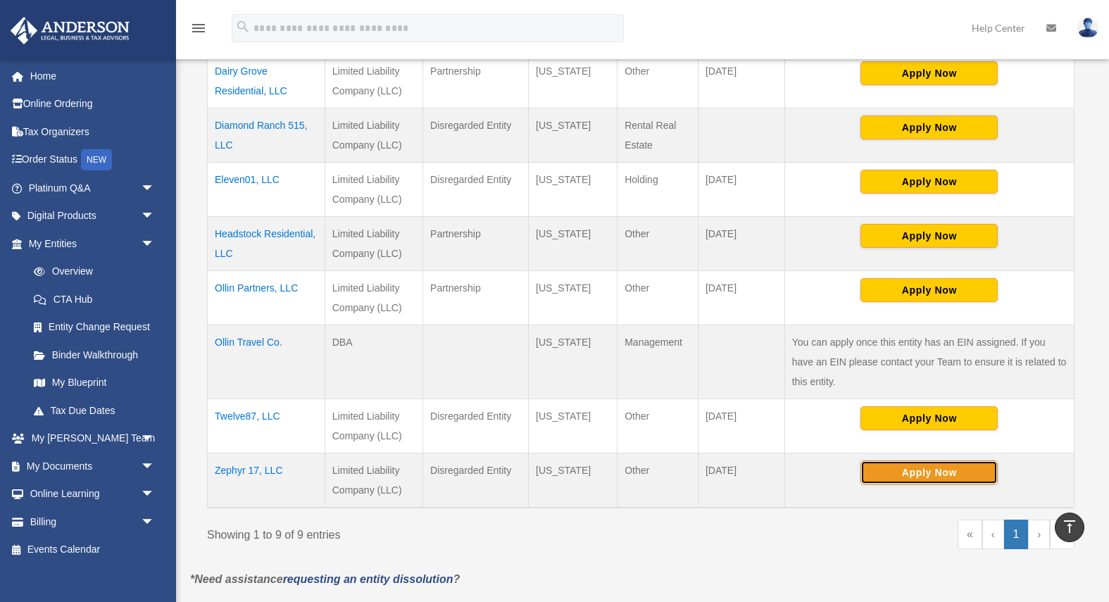
click at [939, 460] on button "Apply Now" at bounding box center [928, 472] width 137 height 24
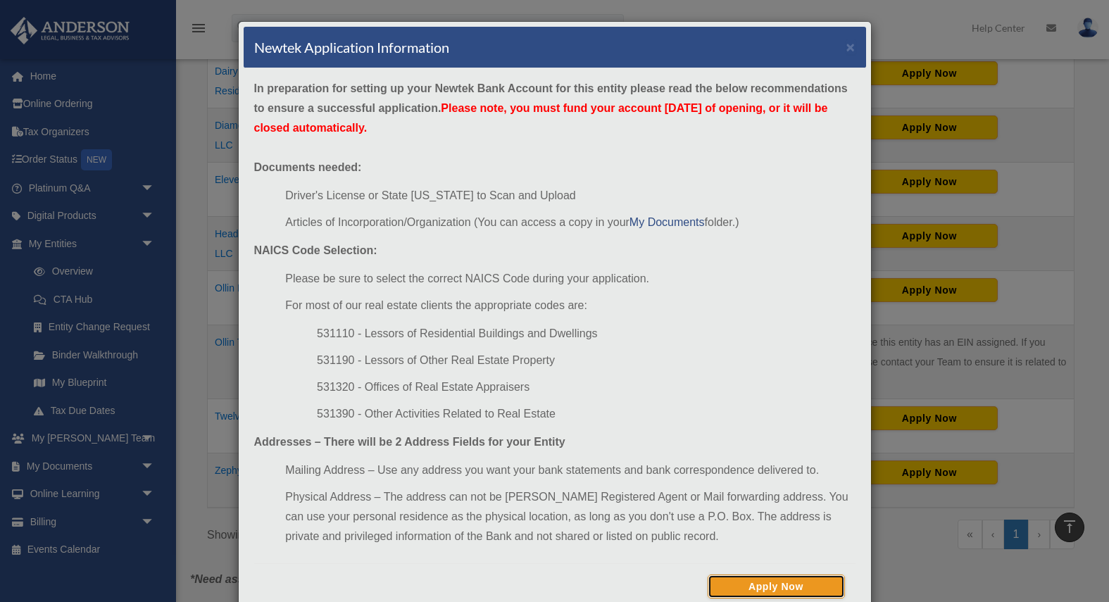
click at [771, 582] on button "Apply Now" at bounding box center [776, 586] width 137 height 24
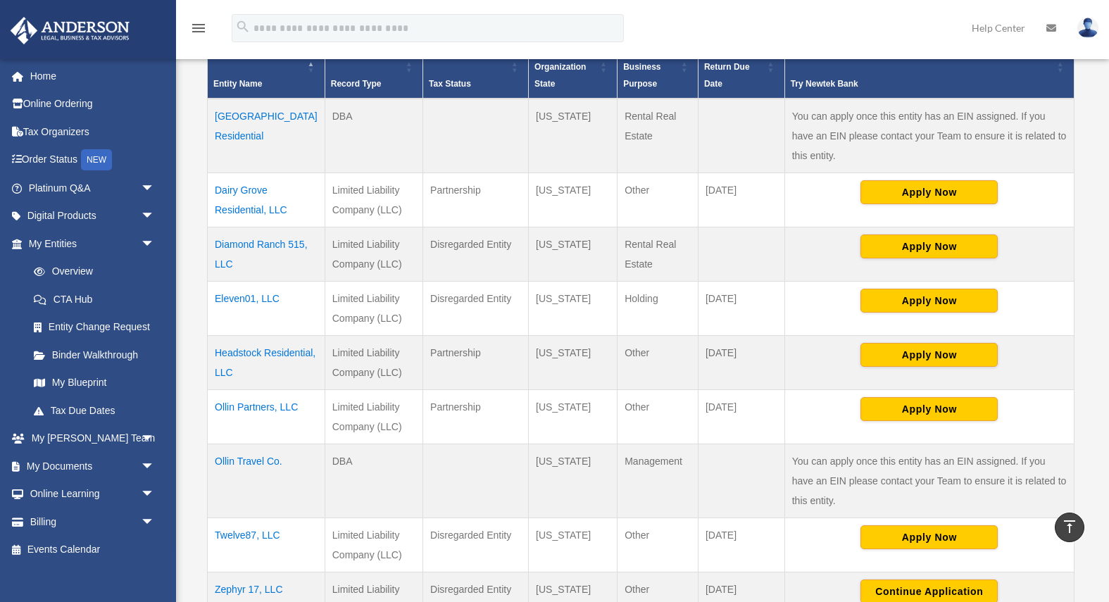
scroll to position [316, 0]
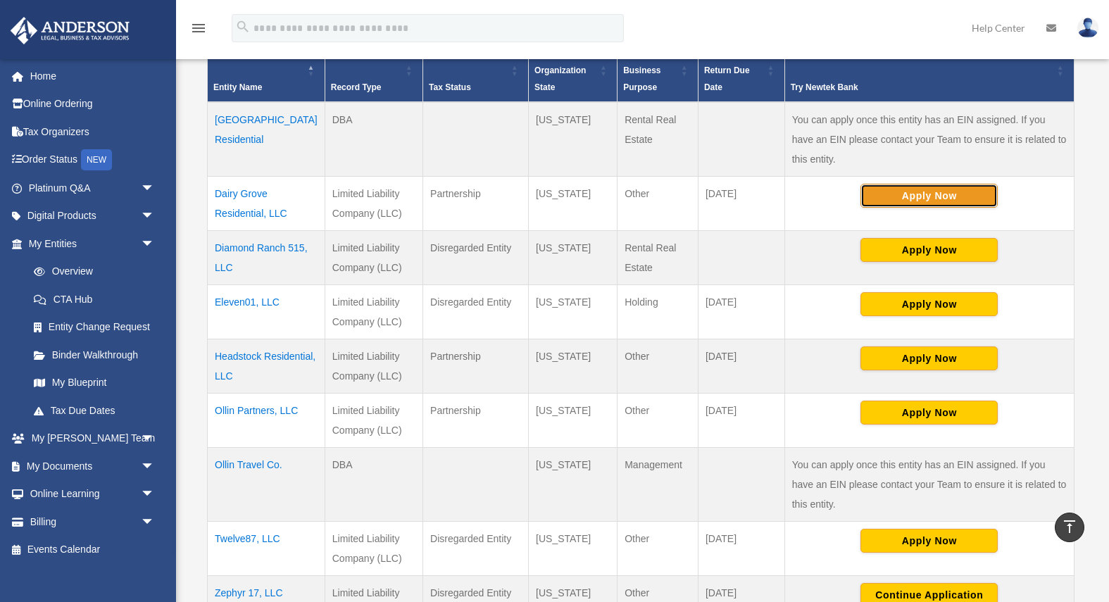
click at [965, 184] on button "Apply Now" at bounding box center [928, 196] width 137 height 24
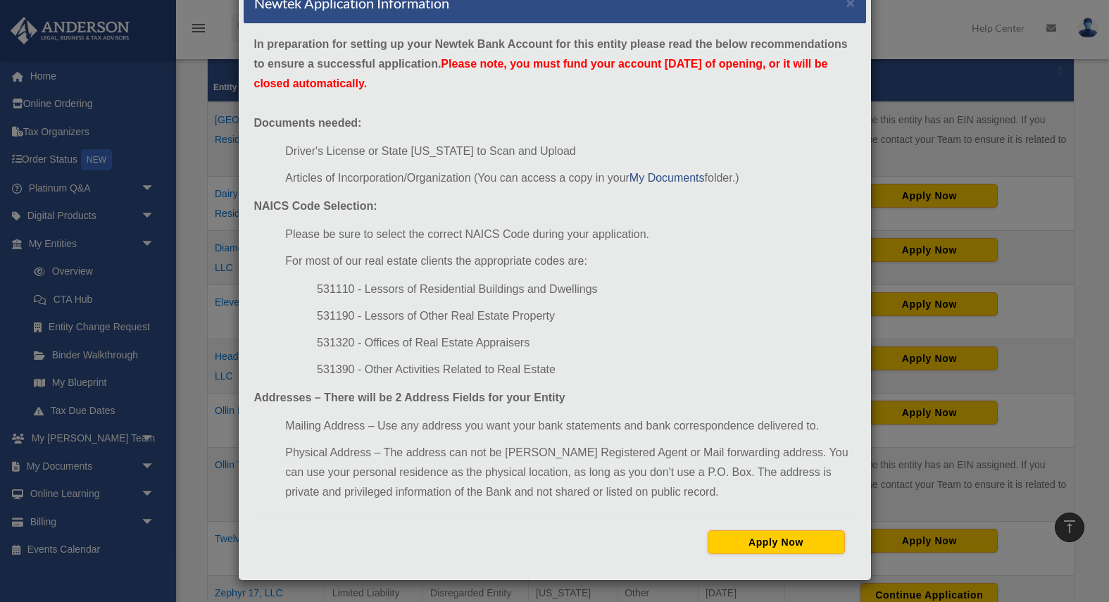
scroll to position [0, 0]
